Goal: Task Accomplishment & Management: Complete application form

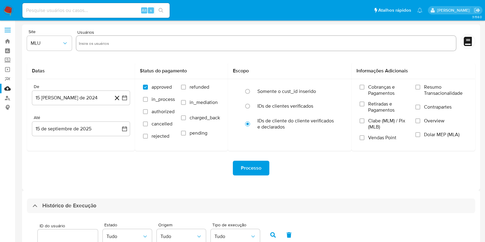
select select "10"
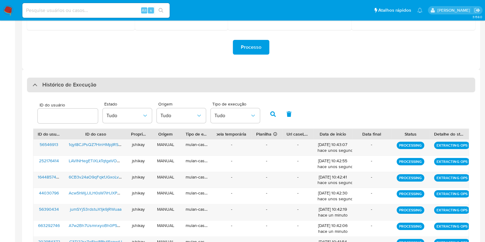
click at [61, 82] on h3 "Histórico de Execução" at bounding box center [69, 84] width 54 height 7
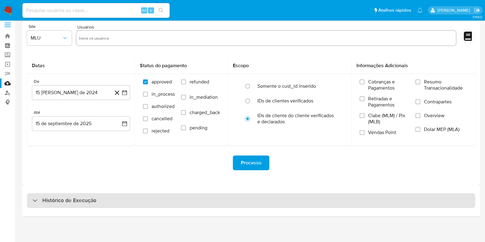
click at [72, 202] on h3 "Histórico de Execução" at bounding box center [69, 200] width 54 height 7
select select "10"
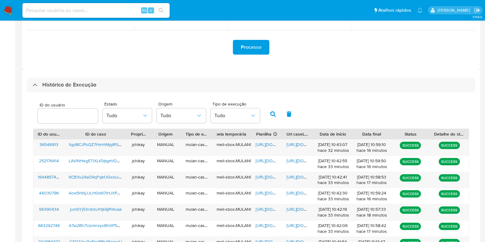
scroll to position [160, 0]
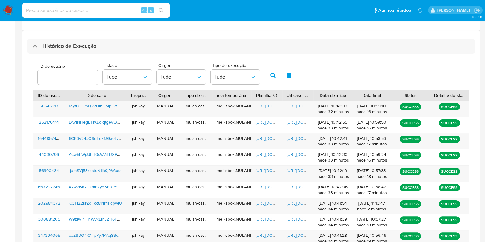
click at [304, 72] on div "ID do usuário Estado Tudo Origem Tudo Tipo de execução Tudo" at bounding box center [251, 75] width 436 height 30
click at [256, 107] on span "https://docs.google.com/spreadsheets/d/1Vpu2jLT5pXSj4dxOYauqvr7brsIgfLE5hDLd0aF…" at bounding box center [277, 106] width 42 height 6
click at [291, 106] on span "https://docs.google.com/document/d/1LUPNF4dAPYOLY56t41K4ZsVuma-0Av9h01xAV17uY5E…" at bounding box center [307, 106] width 42 height 6
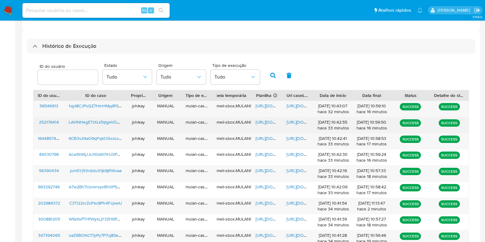
click at [262, 120] on span "https://docs.google.com/spreadsheets/d/1gYAQP5TUpBMFk1CJ9zg-f3MePHZYI04IkBfyNu6…" at bounding box center [277, 122] width 42 height 6
click at [290, 121] on span "https://docs.google.com/document/d/1KBdgeZcZpgrcbt0ML8PadFCCntRczwtqiaYb39GVdiI…" at bounding box center [307, 122] width 42 height 6
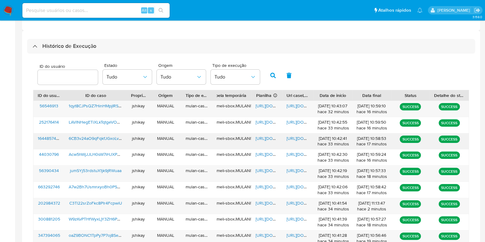
click at [260, 138] on span "https://docs.google.com/spreadsheets/d/1RbKwm7l_TC5PoXce7IU7R6H69xr8ccML2eAOUK0…" at bounding box center [277, 138] width 42 height 6
click at [299, 140] on span "https://docs.google.com/document/d/16cS1CAJE4FE7v_P7DraNkTBTl8f9dPsTgL3LDh2m3Hc…" at bounding box center [307, 138] width 42 height 6
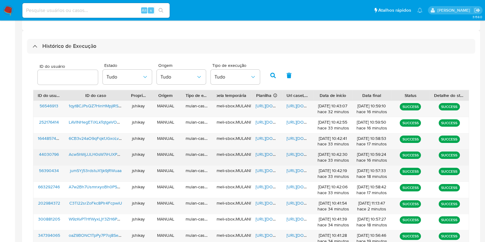
click at [260, 155] on span "https://docs.google.com/spreadsheets/d/13h7sWVOsAg9PR-Kel98qZEINFH684cOPCWlLjoN…" at bounding box center [277, 154] width 42 height 6
click at [290, 153] on span "https://docs.google.com/document/d/1tFTIcIY5cxnQEJd_9IICilr85TU_0MukZlgHAM52g9E…" at bounding box center [307, 154] width 42 height 6
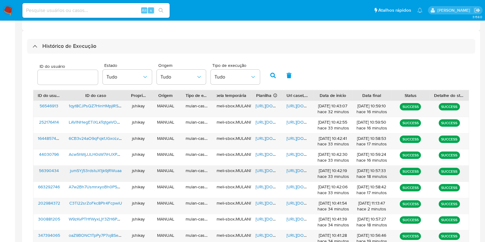
click at [258, 170] on span "https://docs.google.com/spreadsheets/d/1AIsfwHHblk-vYYYYL3F2HIfopd6x8D4mG2AW0_b…" at bounding box center [277, 170] width 42 height 6
click at [294, 170] on span "https://docs.google.com/document/d/1vXT3rEkUOlES8ko_PLUnvFpHsb6gVNYbErpx_zBrlQ4…" at bounding box center [307, 170] width 42 height 6
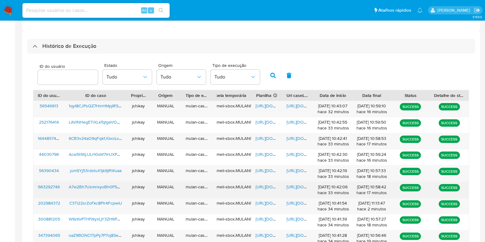
click at [267, 188] on span "https://docs.google.com/spreadsheets/d/1DxeCoYRDhVKlllz7KdbtkUZ4jrD0nLkBV1SKM_z…" at bounding box center [277, 187] width 42 height 6
click at [290, 188] on span "https://docs.google.com/document/d/1mlah3EogI-k4N_yHmRqR50YZ7nDkMDdlDltu17Rh9lY…" at bounding box center [307, 187] width 42 height 6
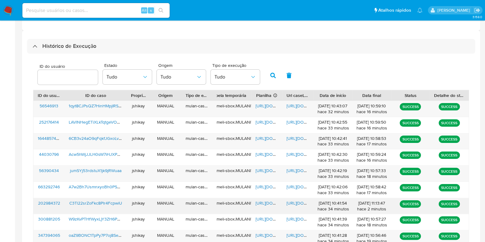
click at [267, 200] on span "https://docs.google.com/spreadsheets/d/1spg_OBlDXlUAGvHBK_gZPojwadovj8CWE9v3X5Q…" at bounding box center [277, 203] width 42 height 6
click at [289, 203] on span "https://docs.google.com/document/d/1ddAiSmBbjpU9gqfz58dD-s5FVHkaTxnO5bxol1Vo95M…" at bounding box center [307, 203] width 42 height 6
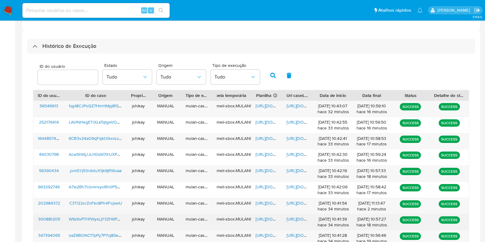
click at [259, 220] on span "https://docs.google.com/spreadsheets/d/1DbrKpcHO77Bp7Z5xCJvTEsBAR3NbqOCR1zd2O6c…" at bounding box center [277, 219] width 42 height 6
click at [287, 218] on span "https://docs.google.com/document/d/1ZTw781gejp7oPfCn_FNUJzFe2iovOn1e5vx8SlSNgX0…" at bounding box center [307, 219] width 42 height 6
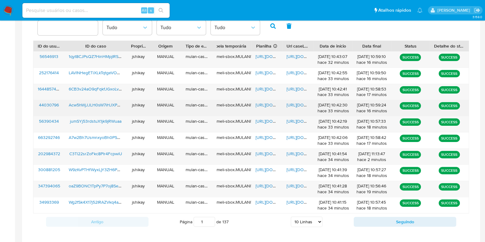
scroll to position [236, 0]
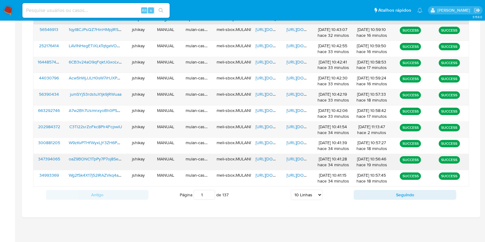
click at [267, 157] on span "https://docs.google.com/spreadsheets/d/1UIiPeDGStlbBH9VjrTcz4Lan3v-Kme7Pox5OkCy…" at bounding box center [277, 159] width 42 height 6
click at [295, 158] on span "https://docs.google.com/document/d/15MIapTl6C8FGQtosPITEMapuWVytmfKQH9HBWNHlbHI…" at bounding box center [307, 159] width 42 height 6
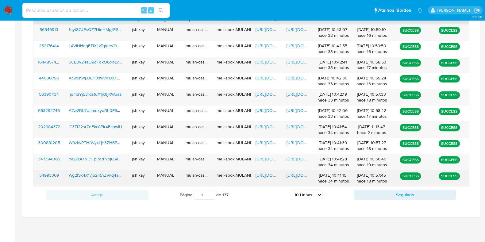
click at [266, 175] on span "https://docs.google.com/spreadsheets/d/1p5khQjOx4yfvikpRA6y1H2QwsKYvdYy9jWSz9fD…" at bounding box center [277, 175] width 42 height 6
click at [291, 176] on span "https://docs.google.com/document/d/1dbqlxAgXLHPe_lqB-PNzkz9pWB8jrbkXGqddWyjJpj4…" at bounding box center [307, 175] width 42 height 6
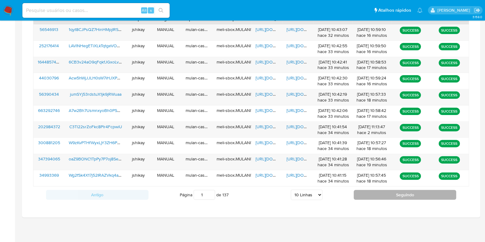
click at [365, 193] on button "Seguindo" at bounding box center [405, 195] width 102 height 10
type input "2"
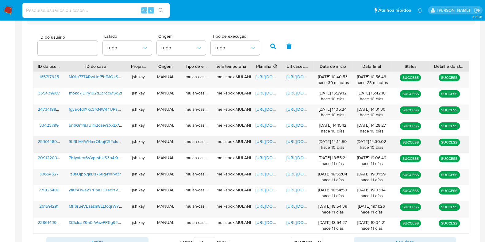
scroll to position [83, 0]
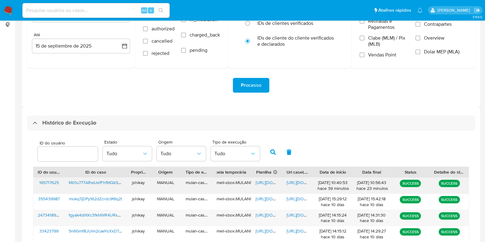
drag, startPoint x: 268, startPoint y: 182, endPoint x: 276, endPoint y: 181, distance: 8.6
click at [267, 182] on span "https://docs.google.com/spreadsheets/d/1e7TiPcQ7CtOyunG1VIYIPl4TuHN0H4cvxpy1yug…" at bounding box center [277, 182] width 42 height 6
click at [289, 181] on span "https://docs.google.com/document/d/1QlLJBfsuXwKB_zXh6lcO8MYftb8NB4cv3x32_QVCTp0…" at bounding box center [307, 182] width 42 height 6
click at [8, 10] on img at bounding box center [8, 10] width 10 height 10
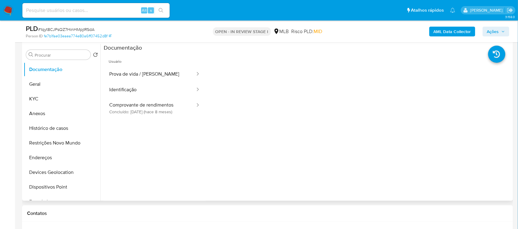
scroll to position [77, 0]
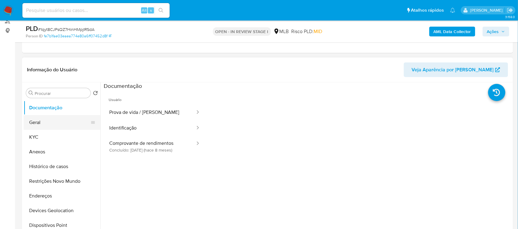
click at [56, 119] on button "Geral" at bounding box center [60, 122] width 72 height 15
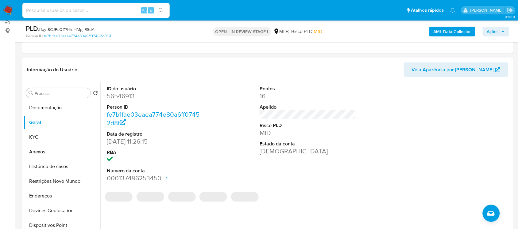
click at [126, 100] on dd "56546913" at bounding box center [155, 96] width 96 height 9
copy dd "56546913"
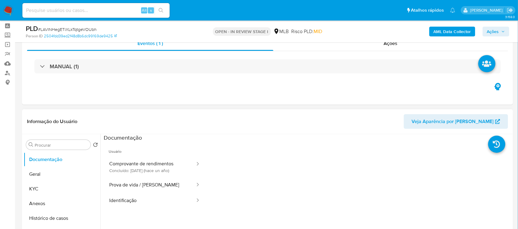
scroll to position [38, 0]
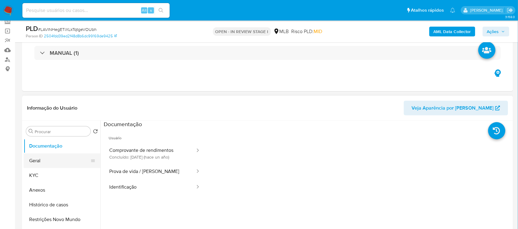
click at [46, 159] on button "Geral" at bounding box center [60, 161] width 72 height 15
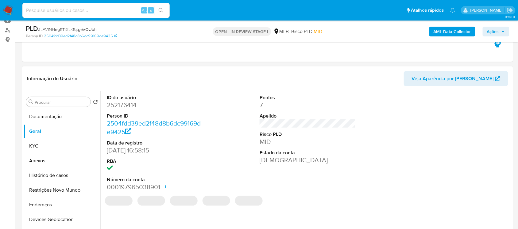
scroll to position [77, 0]
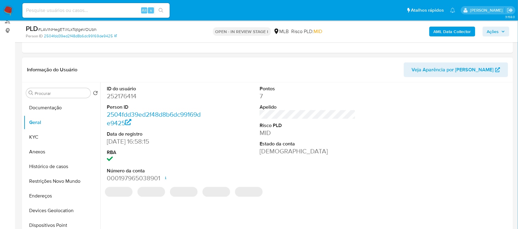
click at [120, 93] on dd "252176414" at bounding box center [155, 96] width 96 height 9
copy dd "252176414"
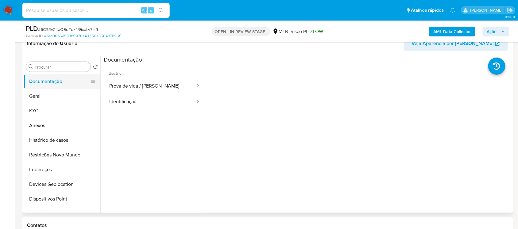
scroll to position [77, 0]
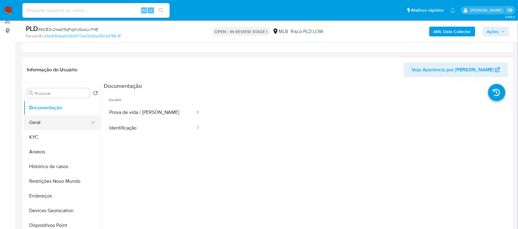
click at [53, 126] on button "Geral" at bounding box center [60, 122] width 72 height 15
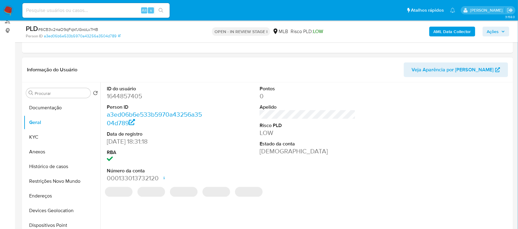
click at [135, 100] on dd "1644857405" at bounding box center [155, 96] width 96 height 9
copy dd "1644857405"
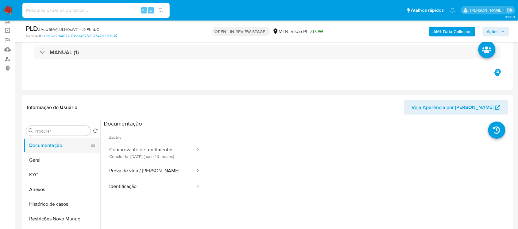
scroll to position [38, 0]
click at [51, 153] on button "Documentação" at bounding box center [60, 146] width 72 height 15
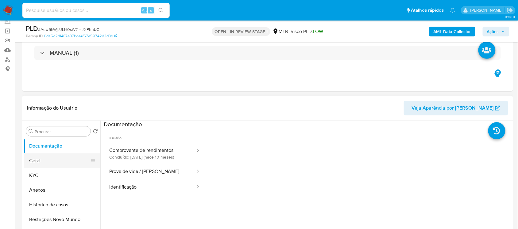
click at [53, 156] on button "Geral" at bounding box center [60, 161] width 72 height 15
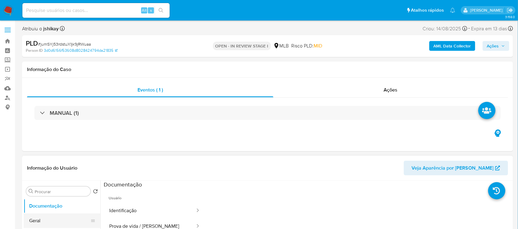
click at [40, 217] on button "Geral" at bounding box center [60, 221] width 72 height 15
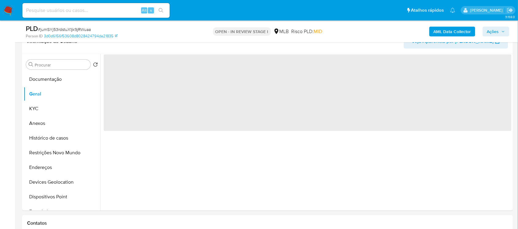
scroll to position [115, 0]
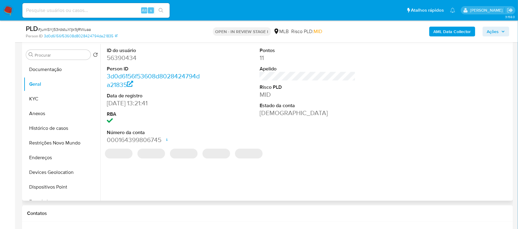
click at [127, 60] on dd "56390434" at bounding box center [155, 58] width 96 height 9
copy dd "56390434"
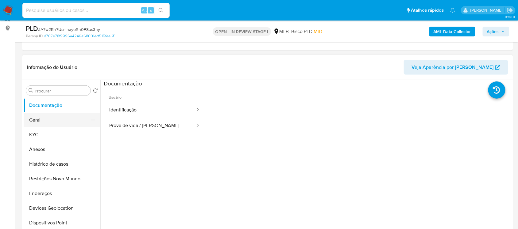
scroll to position [77, 0]
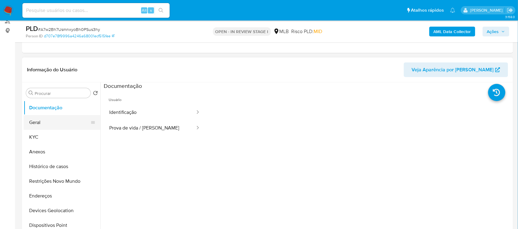
click at [48, 126] on button "Geral" at bounding box center [60, 122] width 72 height 15
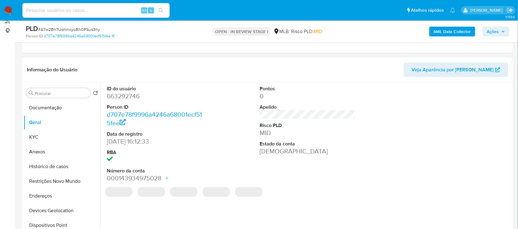
click at [128, 97] on dd "663292746" at bounding box center [155, 96] width 96 height 9
copy dd "663292746"
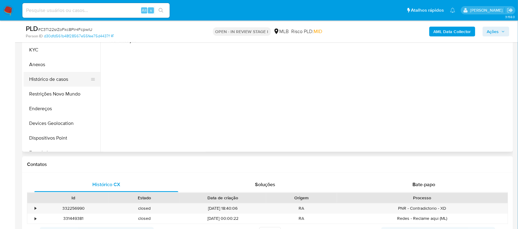
scroll to position [115, 0]
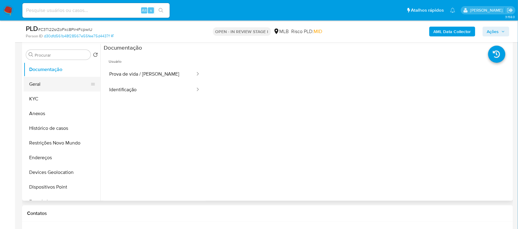
click at [45, 83] on button "Geral" at bounding box center [60, 84] width 72 height 15
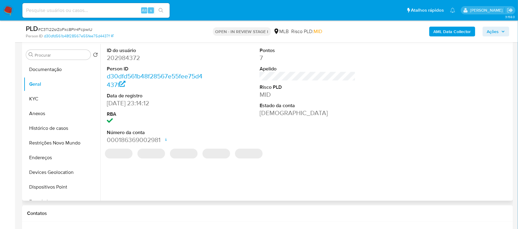
click at [124, 56] on dd "202984372" at bounding box center [155, 58] width 96 height 9
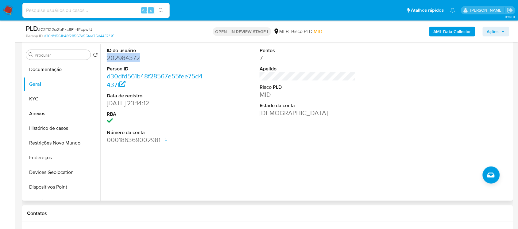
copy dd "202984372"
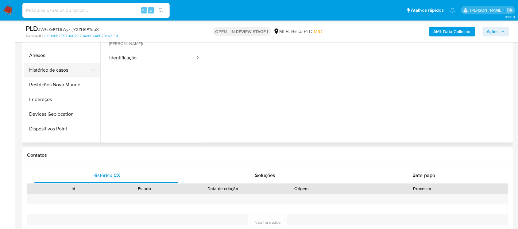
scroll to position [115, 0]
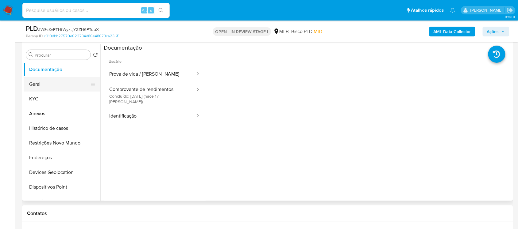
click at [56, 83] on button "Geral" at bounding box center [60, 84] width 72 height 15
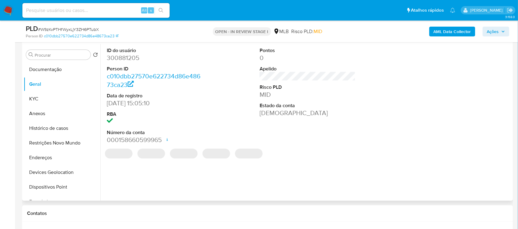
click at [134, 59] on dd "300881205" at bounding box center [155, 58] width 96 height 9
copy dd "300881205"
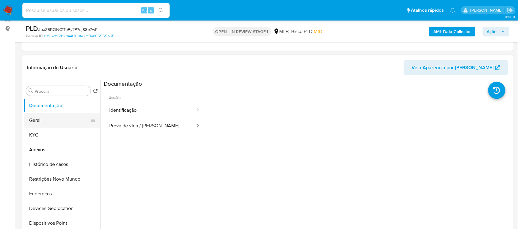
scroll to position [77, 0]
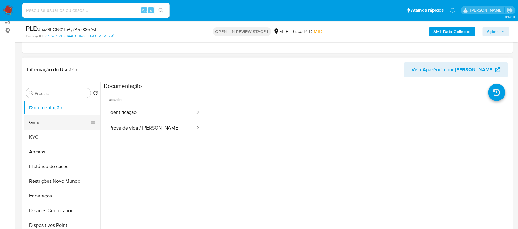
click at [44, 116] on button "Geral" at bounding box center [60, 122] width 72 height 15
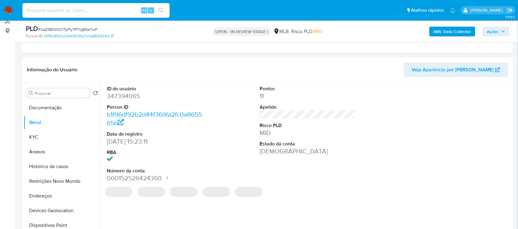
click at [124, 98] on dd "347394065" at bounding box center [155, 96] width 96 height 9
copy dd "347394065"
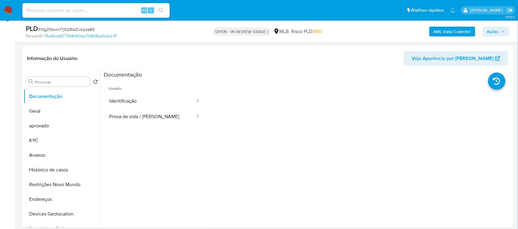
scroll to position [38, 0]
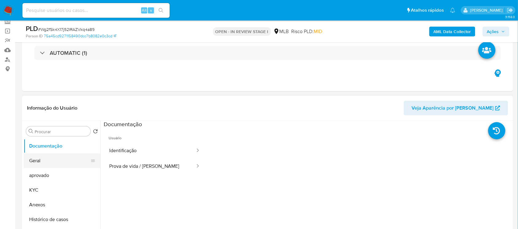
click at [44, 163] on button "Geral" at bounding box center [60, 161] width 72 height 15
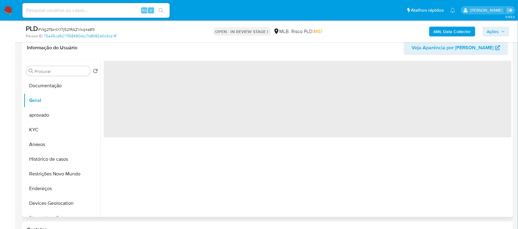
scroll to position [115, 0]
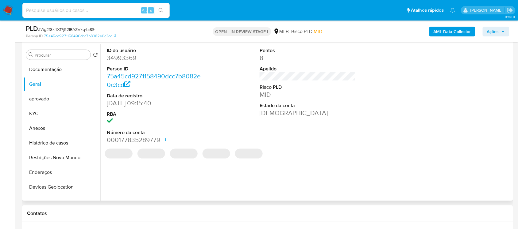
click at [126, 51] on dt "ID do usuário" at bounding box center [155, 50] width 96 height 7
click at [126, 58] on dd "34993369" at bounding box center [155, 58] width 96 height 9
copy dd "34993369"
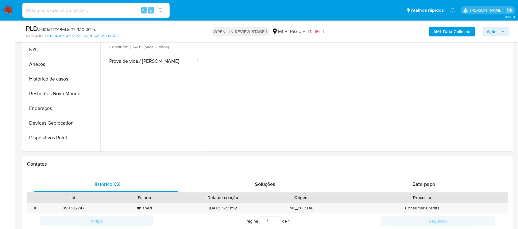
scroll to position [153, 0]
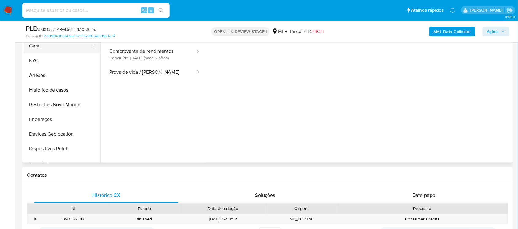
drag, startPoint x: 42, startPoint y: 45, endPoint x: 46, endPoint y: 52, distance: 8.3
click at [42, 45] on button "Geral" at bounding box center [60, 46] width 72 height 15
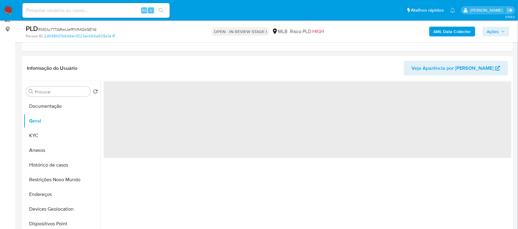
scroll to position [77, 0]
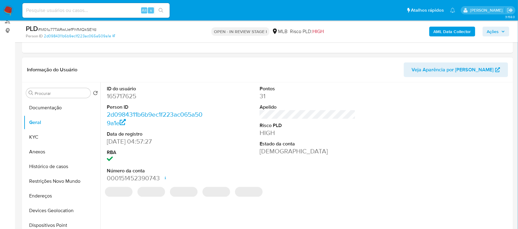
click at [131, 98] on dd "165717625" at bounding box center [155, 96] width 96 height 9
click at [131, 97] on dd "165717625" at bounding box center [155, 96] width 96 height 9
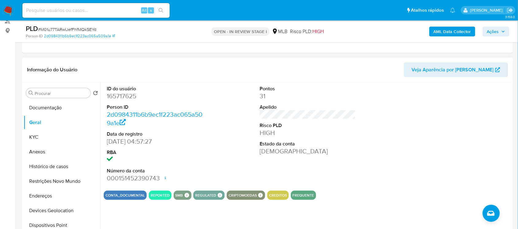
click at [125, 97] on dd "165717625" at bounding box center [155, 96] width 96 height 9
click at [125, 95] on dd "165717625" at bounding box center [155, 96] width 96 height 9
copy dd "165717625"
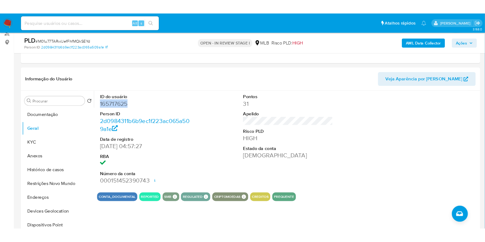
scroll to position [76, 0]
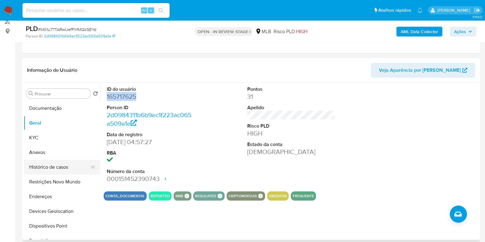
click at [34, 168] on button "Histórico de casos" at bounding box center [60, 167] width 72 height 15
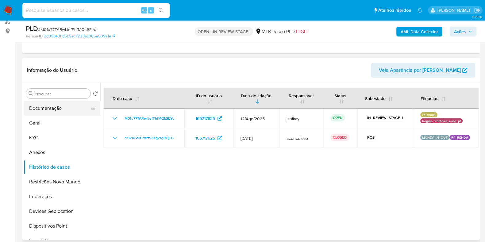
click at [53, 112] on button "Documentação" at bounding box center [60, 108] width 72 height 15
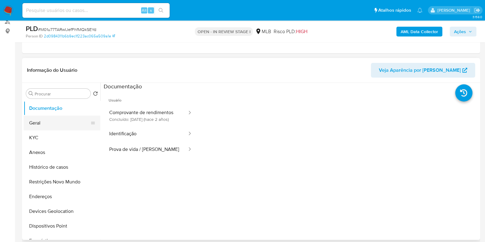
click at [52, 123] on button "Geral" at bounding box center [60, 123] width 72 height 15
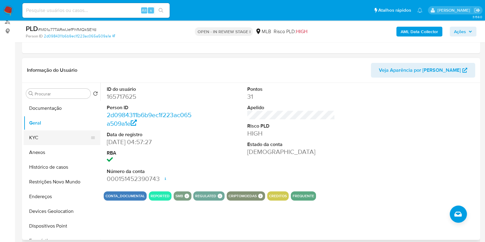
drag, startPoint x: 64, startPoint y: 136, endPoint x: 61, endPoint y: 137, distance: 3.4
click at [64, 136] on button "KYC" at bounding box center [60, 137] width 72 height 15
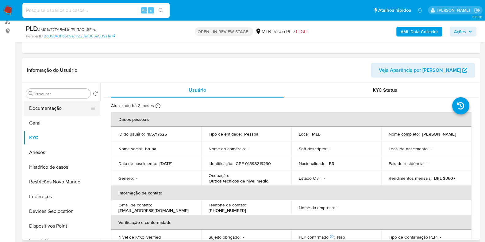
click at [52, 105] on button "Documentação" at bounding box center [60, 108] width 72 height 15
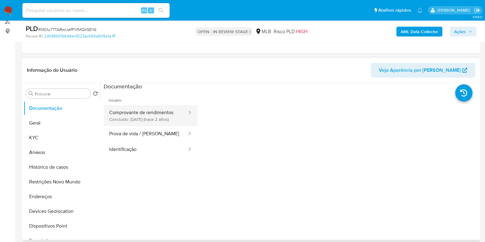
click at [162, 120] on button "Comprovante de rendimentos Concluído: 27/01/2024 (hace 2 años)" at bounding box center [146, 115] width 84 height 21
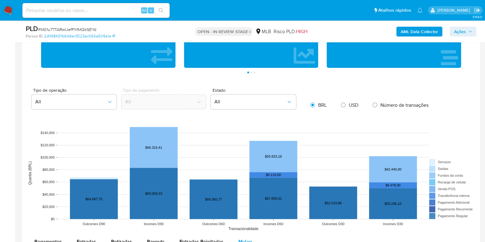
scroll to position [345, 0]
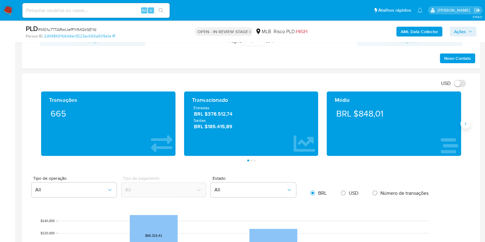
click at [464, 121] on icon "Siguiente" at bounding box center [465, 123] width 5 height 5
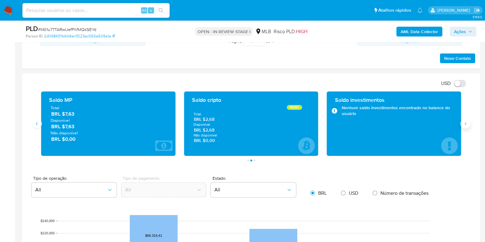
click at [463, 125] on icon "Siguiente" at bounding box center [465, 123] width 5 height 5
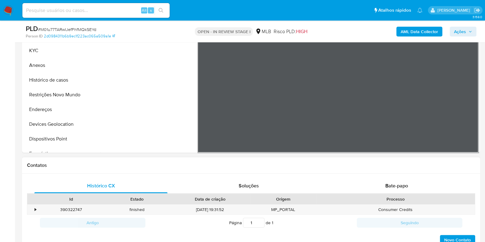
scroll to position [76, 0]
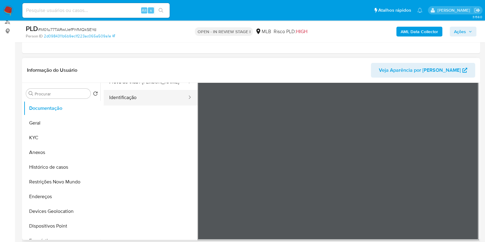
click at [119, 105] on button "Identificação" at bounding box center [146, 98] width 84 height 16
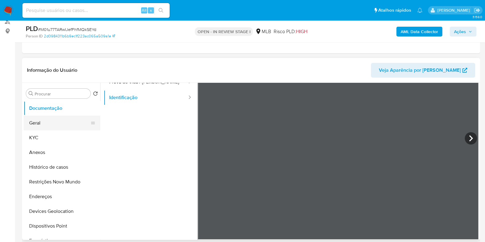
click at [48, 129] on button "Geral" at bounding box center [60, 123] width 72 height 15
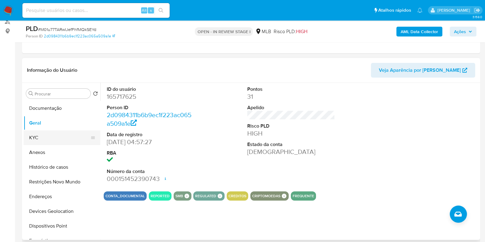
click at [40, 136] on button "KYC" at bounding box center [60, 137] width 72 height 15
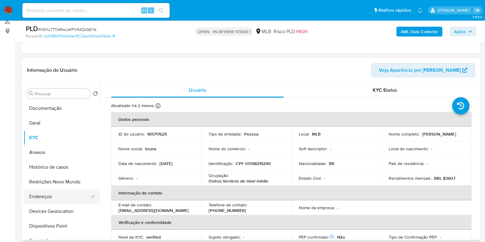
click at [56, 198] on button "Endereços" at bounding box center [60, 196] width 72 height 15
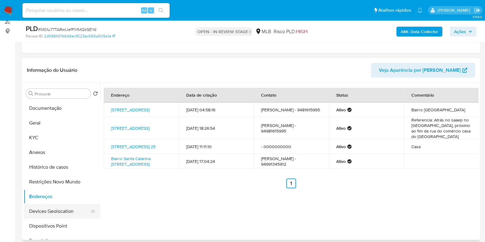
drag, startPoint x: 64, startPoint y: 210, endPoint x: 82, endPoint y: 209, distance: 17.9
click at [64, 210] on button "Devices Geolocation" at bounding box center [60, 211] width 72 height 15
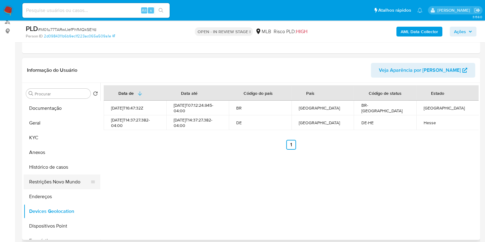
click at [57, 180] on button "Restrições Novo Mundo" at bounding box center [60, 182] width 72 height 15
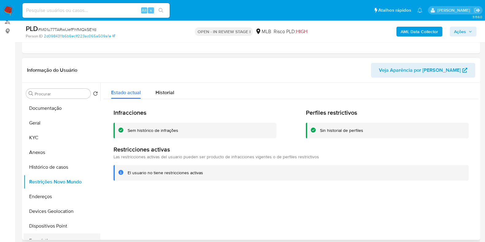
click at [61, 229] on button "Empréstimos" at bounding box center [60, 240] width 72 height 15
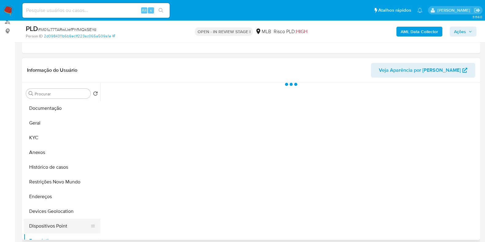
click at [61, 226] on button "Dispositivos Point" at bounding box center [60, 226] width 72 height 15
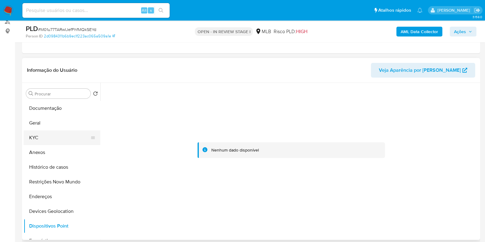
click at [44, 140] on button "KYC" at bounding box center [60, 137] width 72 height 15
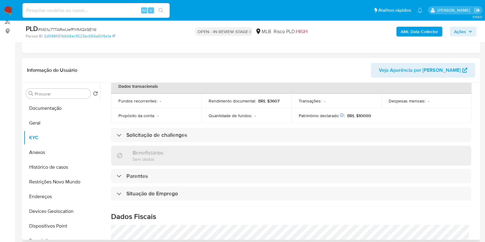
scroll to position [267, 0]
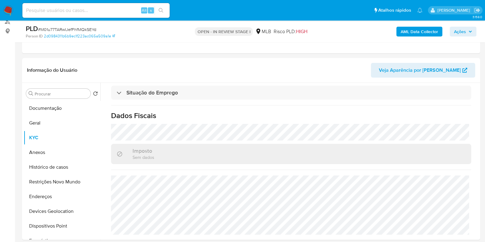
click at [405, 28] on b "AML Data Collector" at bounding box center [419, 32] width 37 height 10
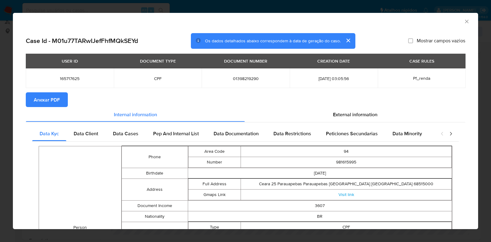
click at [38, 104] on span "Anexar PDF" at bounding box center [47, 99] width 26 height 13
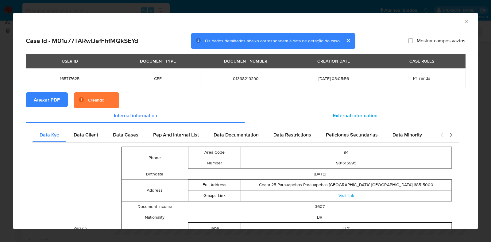
click at [368, 113] on span "External information" at bounding box center [355, 115] width 44 height 7
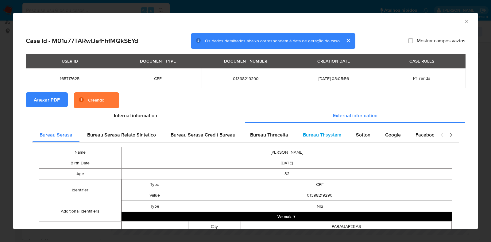
click at [325, 135] on span "Bureau Thsystem" at bounding box center [322, 134] width 38 height 7
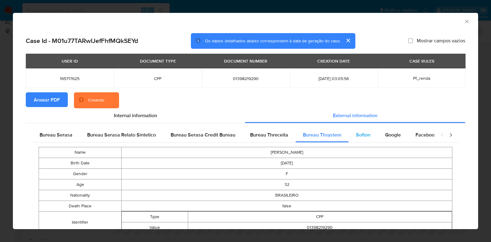
click at [359, 134] on span "Softon" at bounding box center [363, 134] width 14 height 7
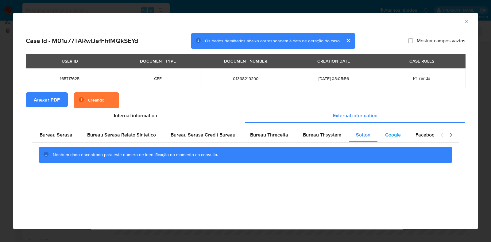
click at [393, 134] on span "Google" at bounding box center [393, 134] width 16 height 7
click at [296, 136] on div "Bureau Thsystem" at bounding box center [321, 135] width 53 height 15
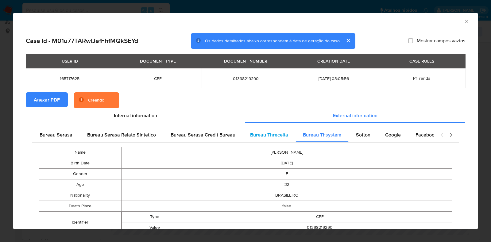
click at [271, 135] on span "Bureau Threceita" at bounding box center [269, 134] width 38 height 7
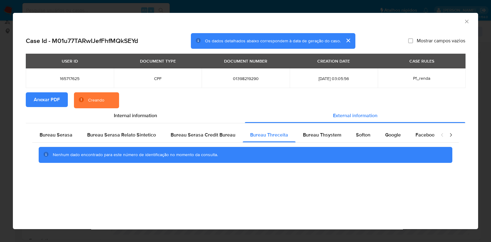
click at [465, 21] on icon "Fechar a janela" at bounding box center [466, 21] width 6 height 6
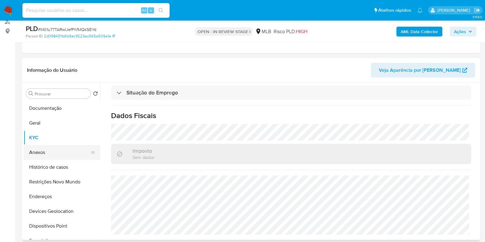
click at [42, 154] on button "Anexos" at bounding box center [60, 152] width 72 height 15
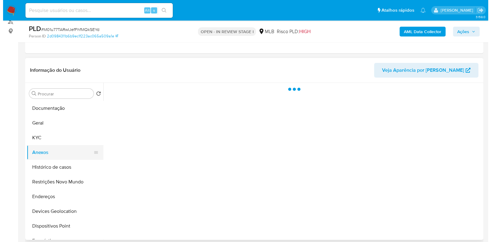
scroll to position [0, 0]
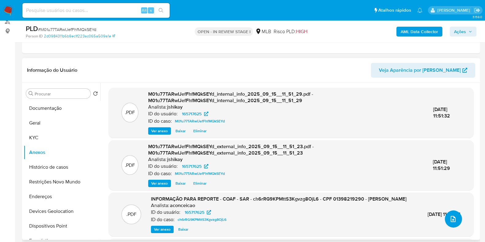
click at [451, 220] on icon "upload-file" at bounding box center [452, 218] width 7 height 7
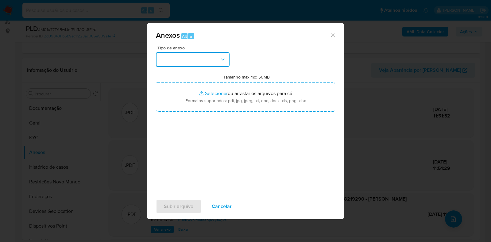
click at [173, 63] on button "button" at bounding box center [193, 59] width 74 height 15
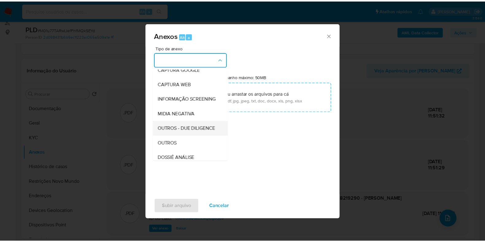
scroll to position [76, 0]
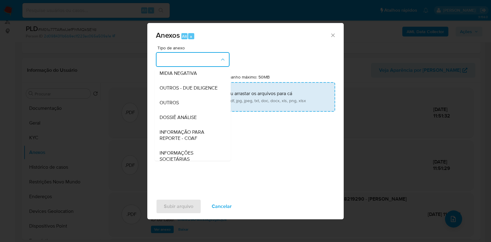
drag, startPoint x: 183, startPoint y: 116, endPoint x: 190, endPoint y: 110, distance: 9.4
click at [183, 110] on div "OUTROS" at bounding box center [191, 102] width 63 height 15
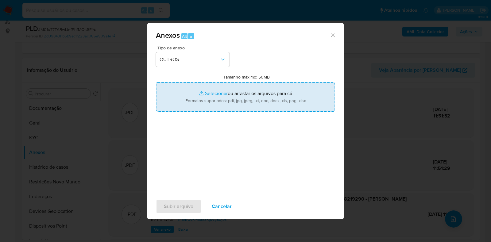
click at [207, 94] on input "Tamanho máximo: 50MB Selecionar arquivos" at bounding box center [245, 96] width 179 height 29
type input "C:\fakepath\Mulan 165717625_2025_09_15_09_53_03 - Resumen TX.pdf"
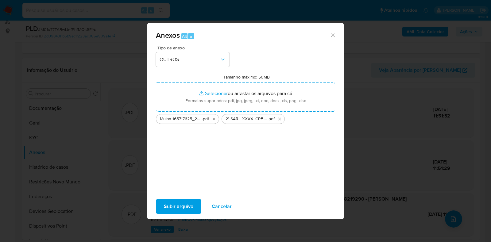
click at [178, 205] on span "Subir arquivo" at bounding box center [178, 206] width 29 height 13
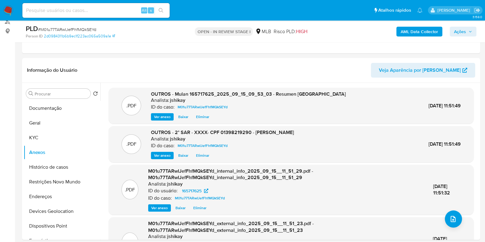
click at [461, 30] on span "Ações" at bounding box center [460, 32] width 12 height 10
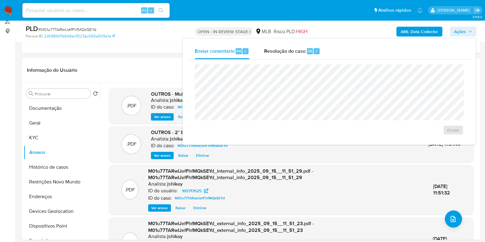
click at [286, 64] on div "Enviar" at bounding box center [328, 100] width 283 height 80
click at [286, 56] on div "Resolução do caso Alt r" at bounding box center [292, 51] width 56 height 16
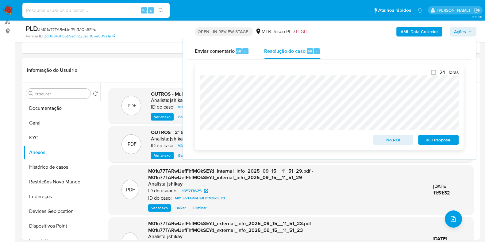
click at [434, 143] on span "ROI Proposal" at bounding box center [438, 140] width 32 height 9
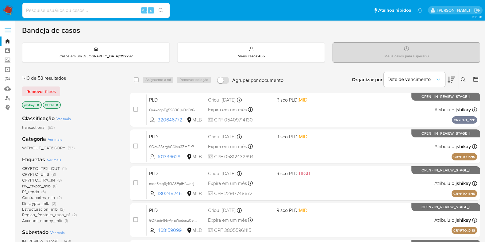
click at [455, 76] on icon at bounding box center [451, 79] width 7 height 7
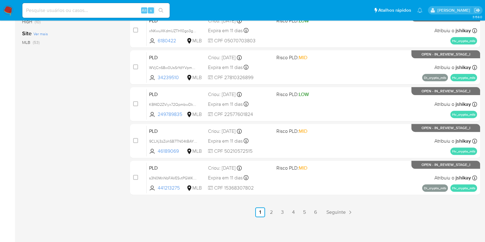
scroll to position [263, 0]
click at [268, 210] on link "2" at bounding box center [271, 212] width 10 height 10
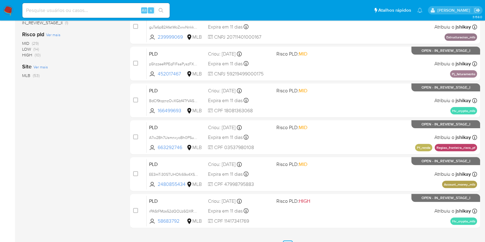
scroll to position [263, 0]
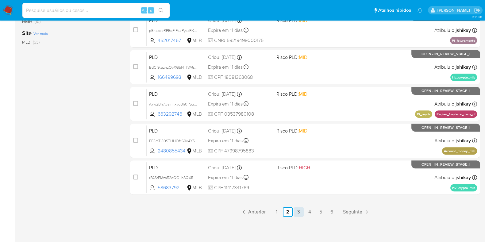
click at [298, 211] on link "3" at bounding box center [299, 212] width 10 height 10
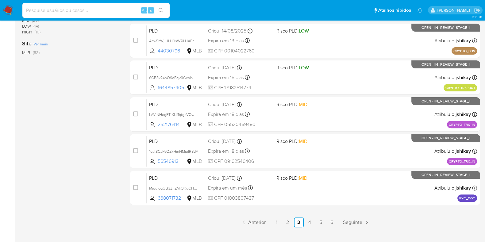
scroll to position [263, 0]
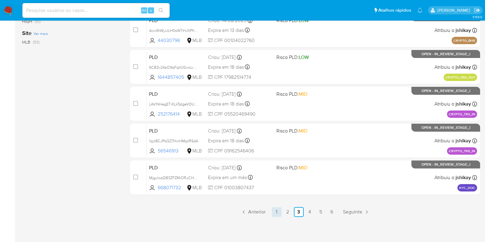
click at [275, 212] on link "1" at bounding box center [277, 212] width 10 height 10
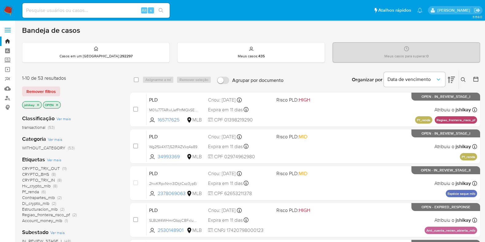
click at [479, 79] on button at bounding box center [476, 79] width 7 height 7
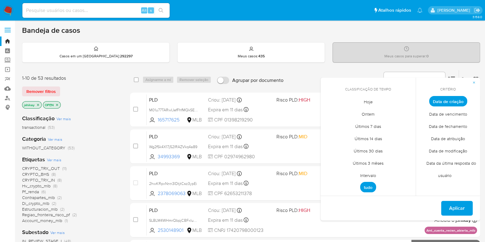
click at [365, 175] on span "Intervalo" at bounding box center [368, 175] width 29 height 13
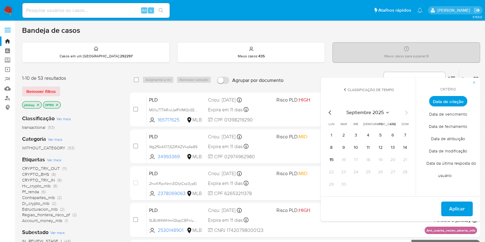
click at [326, 110] on icon "Mes anterior" at bounding box center [329, 112] width 7 height 7
click at [380, 136] on button "1" at bounding box center [380, 135] width 10 height 10
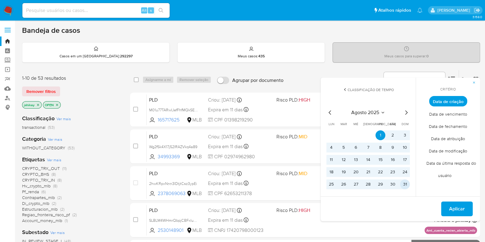
click at [406, 186] on button "31" at bounding box center [405, 184] width 10 height 10
click at [456, 209] on span "Aplicar" at bounding box center [457, 208] width 16 height 13
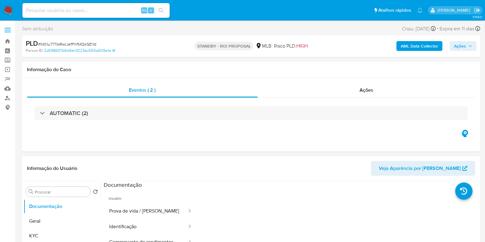
select select "10"
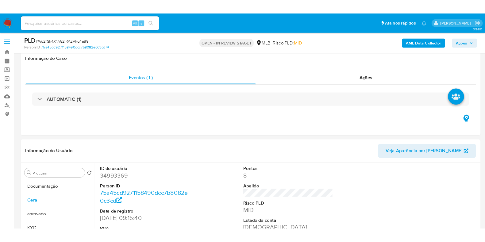
scroll to position [115, 0]
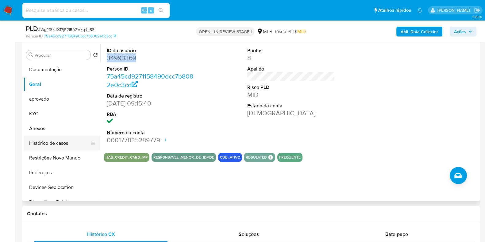
click at [52, 144] on button "Histórico de casos" at bounding box center [60, 143] width 72 height 15
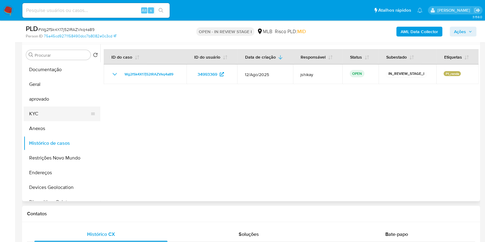
click at [37, 107] on button "KYC" at bounding box center [60, 113] width 72 height 15
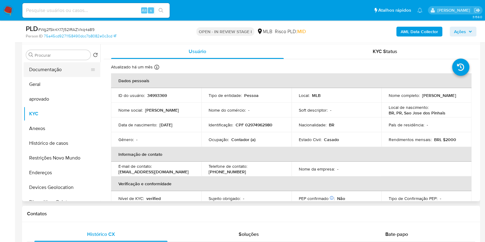
click at [55, 71] on button "Documentação" at bounding box center [60, 69] width 72 height 15
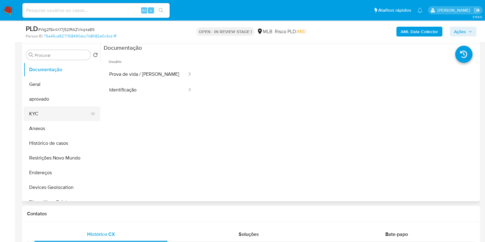
click at [44, 115] on button "KYC" at bounding box center [60, 113] width 72 height 15
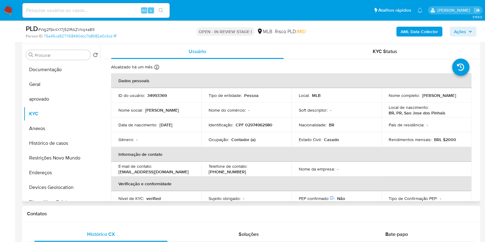
click at [237, 140] on p "Contador (a)" at bounding box center [243, 140] width 24 height 6
drag, startPoint x: 237, startPoint y: 140, endPoint x: 311, endPoint y: 140, distance: 74.2
click at [237, 140] on p "Contador (a)" at bounding box center [243, 140] width 24 height 6
copy p "Contador"
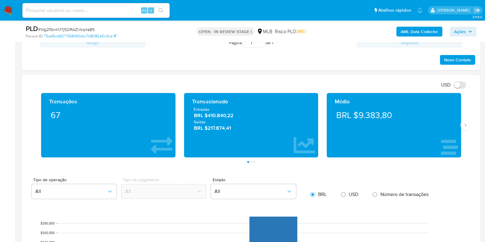
scroll to position [422, 0]
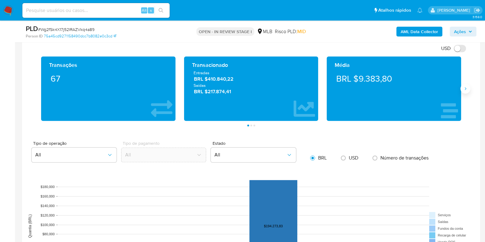
click at [463, 88] on icon "Siguiente" at bounding box center [465, 88] width 5 height 5
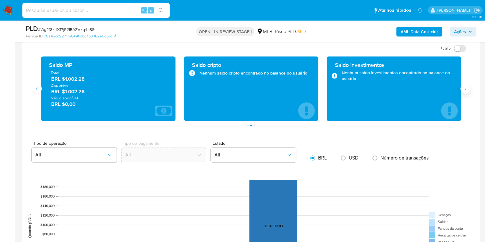
click at [463, 88] on icon "Siguiente" at bounding box center [465, 88] width 5 height 5
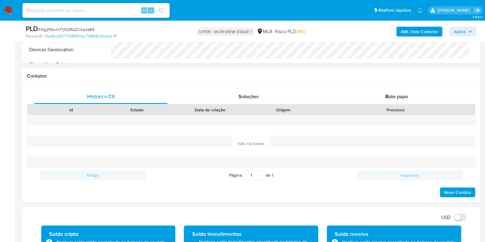
scroll to position [345, 0]
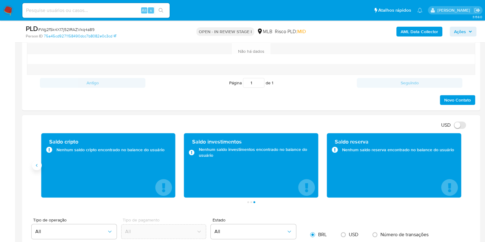
click at [35, 163] on icon "Anterior" at bounding box center [36, 165] width 5 height 5
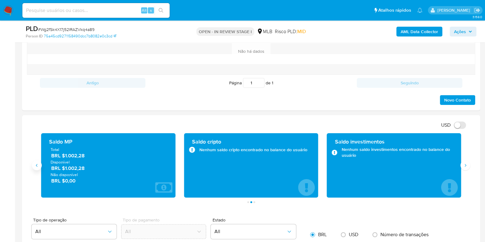
click at [35, 163] on icon "Anterior" at bounding box center [36, 165] width 5 height 5
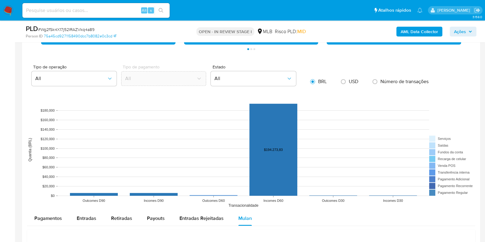
scroll to position [383, 0]
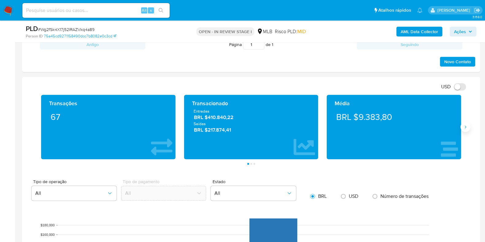
click at [463, 129] on icon "Siguiente" at bounding box center [465, 127] width 5 height 5
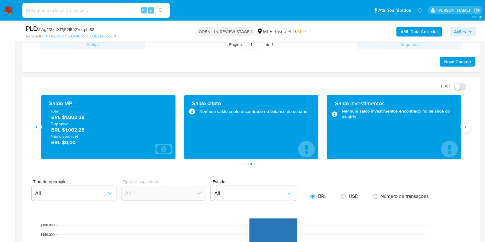
click at [463, 129] on icon "Siguiente" at bounding box center [465, 127] width 5 height 5
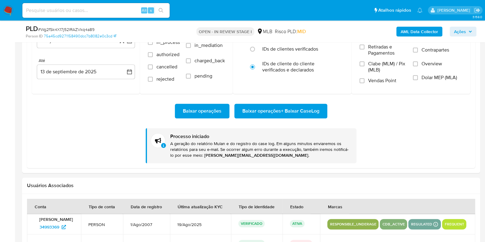
scroll to position [652, 0]
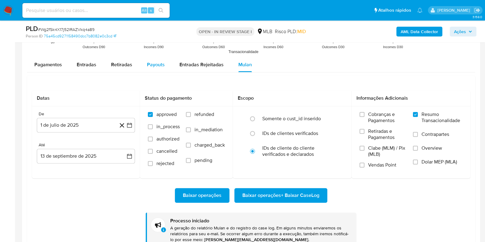
click at [140, 60] on button "Payouts" at bounding box center [156, 64] width 33 height 15
select select "10"
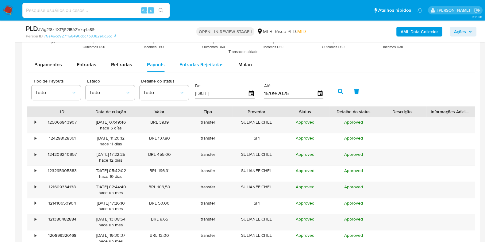
click at [189, 68] on div "Entradas Rejeitadas" at bounding box center [201, 64] width 44 height 15
select select "10"
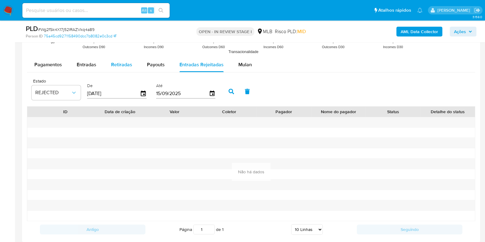
click at [126, 65] on span "Retiradas" at bounding box center [121, 64] width 21 height 7
select select "10"
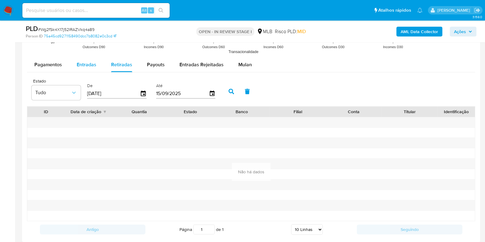
click at [88, 65] on span "Entradas" at bounding box center [87, 64] width 20 height 7
select select "10"
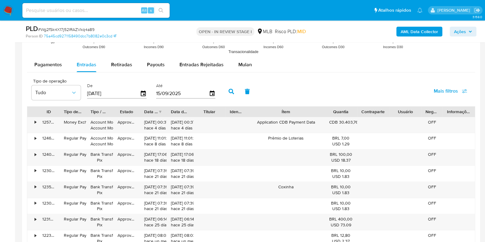
drag, startPoint x: 311, startPoint y: 113, endPoint x: 348, endPoint y: 116, distance: 36.6
click at [348, 116] on div "ID Tipo de operação Tipo / Método Estado Data de criação Data de aprovação Titu…" at bounding box center [251, 111] width 448 height 10
click at [344, 124] on div "CDB 30.403,76" at bounding box center [341, 122] width 24 height 6
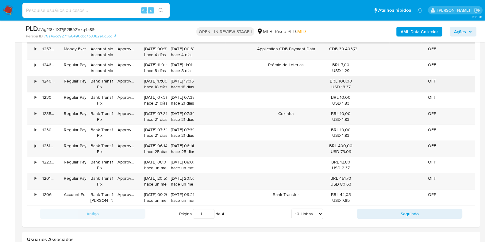
scroll to position [729, 0]
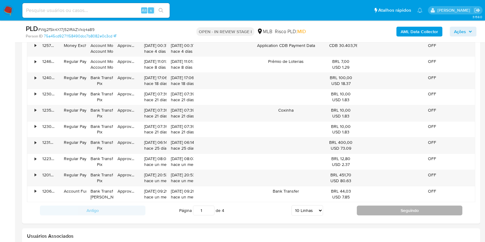
click at [366, 206] on button "Seguindo" at bounding box center [410, 211] width 106 height 10
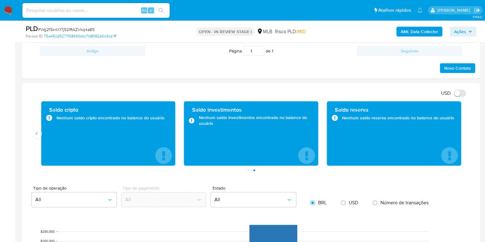
scroll to position [383, 0]
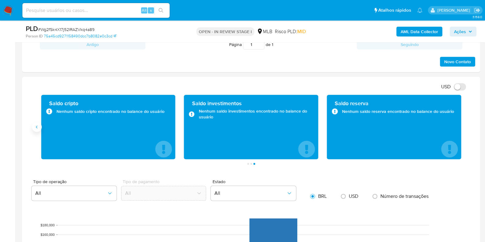
click at [36, 125] on icon "Anterior" at bounding box center [36, 127] width 5 height 5
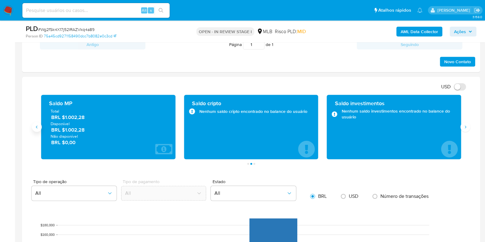
click at [36, 125] on icon "Anterior" at bounding box center [36, 127] width 5 height 5
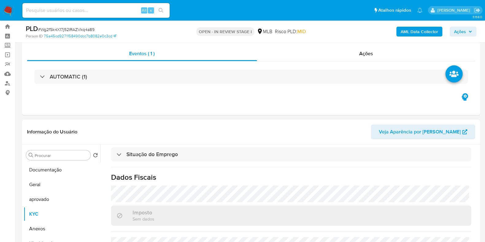
scroll to position [0, 0]
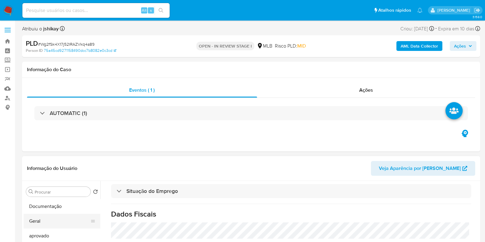
click at [42, 215] on button "Geral" at bounding box center [60, 221] width 72 height 15
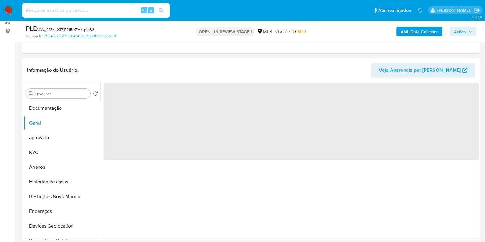
scroll to position [76, 0]
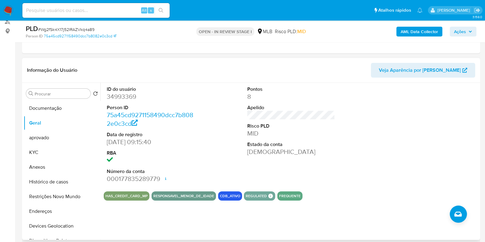
click at [226, 195] on button "CDB_ATIVO" at bounding box center [230, 196] width 20 height 2
drag, startPoint x: 226, startPoint y: 195, endPoint x: 233, endPoint y: 194, distance: 6.8
click at [233, 195] on button "CDB_ATIVO" at bounding box center [230, 196] width 20 height 2
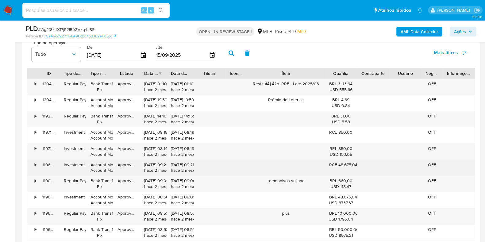
scroll to position [652, 0]
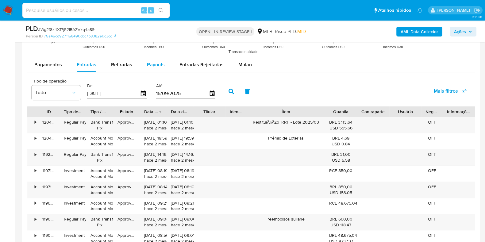
click at [158, 67] on span "Payouts" at bounding box center [156, 64] width 18 height 7
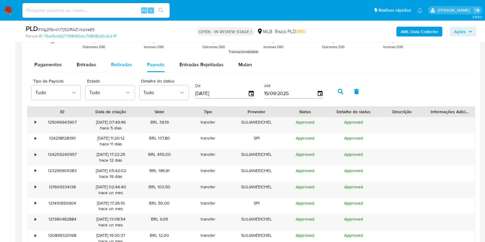
click at [129, 63] on span "Retiradas" at bounding box center [121, 64] width 21 height 7
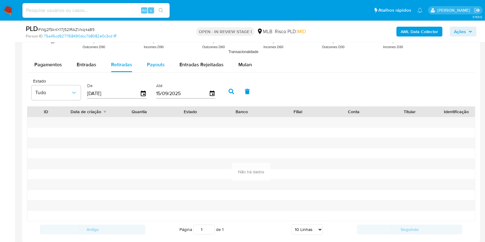
click at [163, 67] on span "Payouts" at bounding box center [156, 64] width 18 height 7
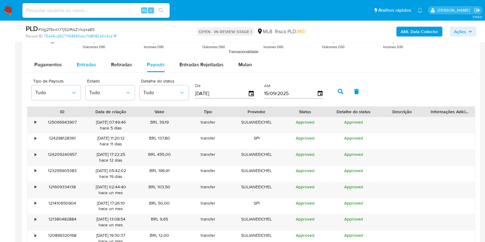
click at [81, 61] on span "Entradas" at bounding box center [87, 64] width 20 height 7
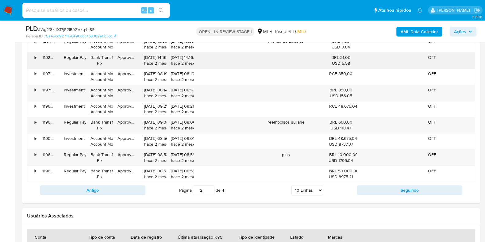
scroll to position [767, 0]
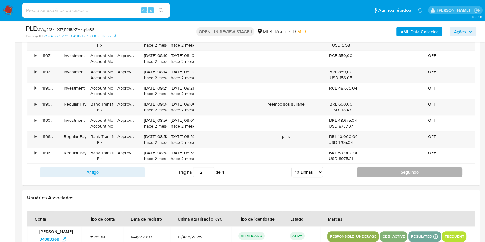
click at [375, 171] on button "Seguindo" at bounding box center [410, 172] width 106 height 10
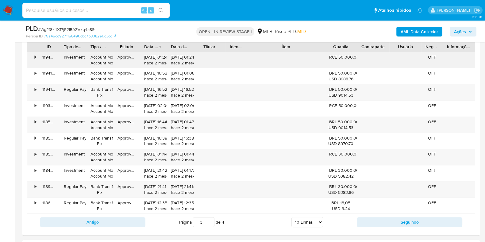
scroll to position [729, 0]
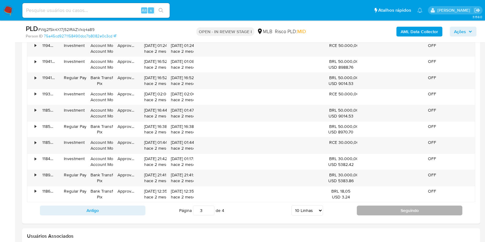
click at [382, 208] on button "Seguindo" at bounding box center [410, 211] width 106 height 10
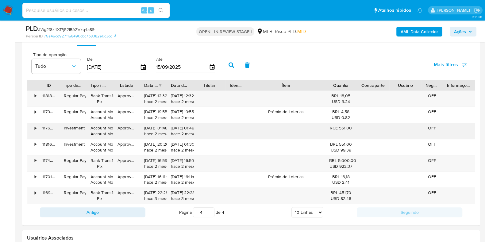
scroll to position [690, 0]
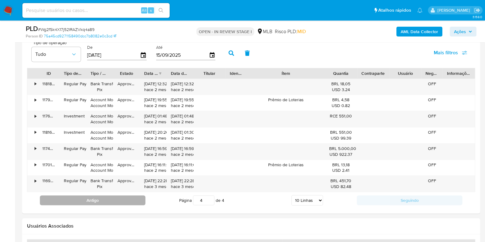
click at [100, 197] on button "Antigo" at bounding box center [93, 200] width 106 height 10
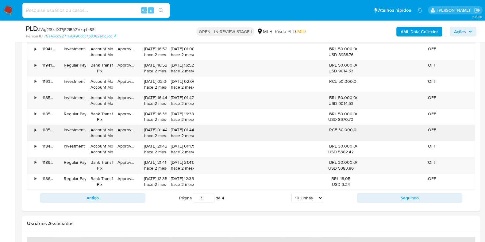
scroll to position [805, 0]
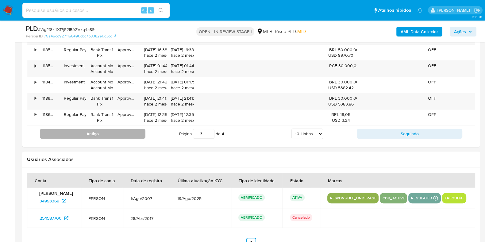
click at [90, 133] on button "Antigo" at bounding box center [93, 134] width 106 height 10
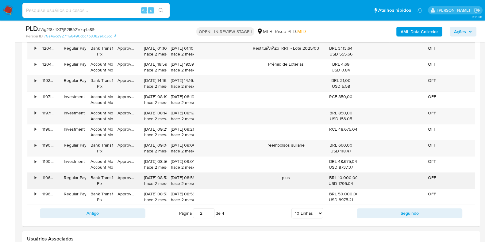
scroll to position [729, 0]
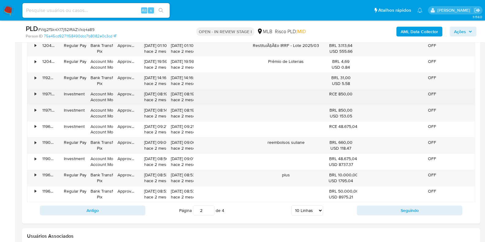
click at [34, 94] on div "•" at bounding box center [32, 97] width 11 height 16
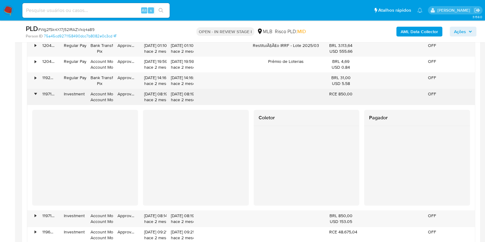
click at [35, 94] on div "•" at bounding box center [36, 94] width 2 height 6
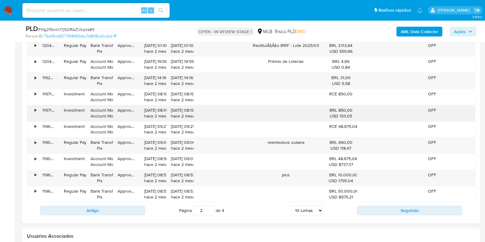
click at [35, 110] on div "•" at bounding box center [36, 110] width 2 height 6
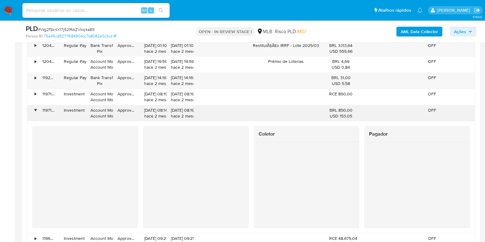
click at [35, 110] on div "•" at bounding box center [36, 110] width 2 height 6
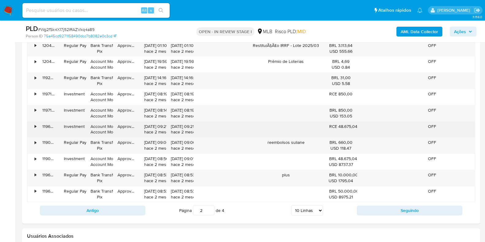
click at [36, 124] on div "•" at bounding box center [32, 129] width 11 height 16
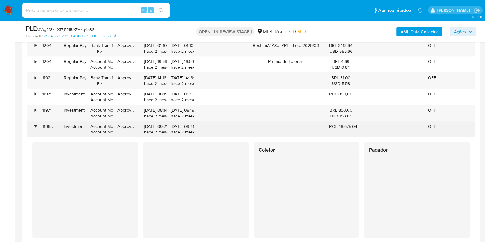
click at [37, 124] on div "•" at bounding box center [32, 129] width 11 height 16
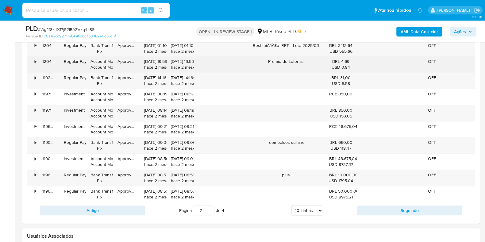
click at [38, 61] on div "120438920856" at bounding box center [48, 64] width 21 height 16
click at [36, 61] on div "•" at bounding box center [36, 62] width 2 height 6
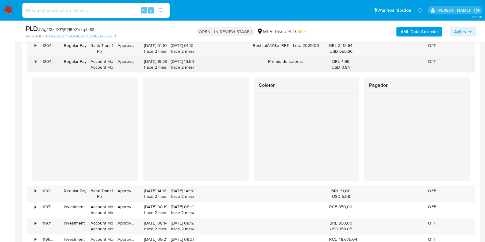
click at [36, 61] on div "•" at bounding box center [36, 62] width 2 height 6
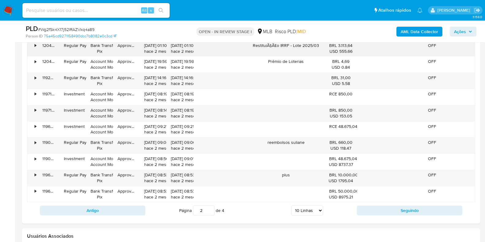
click at [38, 45] on div "120458837384" at bounding box center [48, 48] width 21 height 16
click at [87, 209] on button "Antigo" at bounding box center [93, 211] width 106 height 10
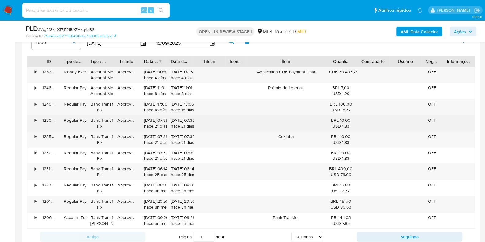
scroll to position [690, 0]
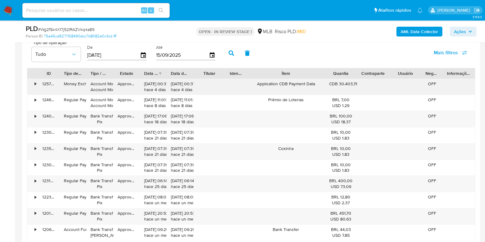
click at [33, 83] on div "•" at bounding box center [32, 87] width 11 height 16
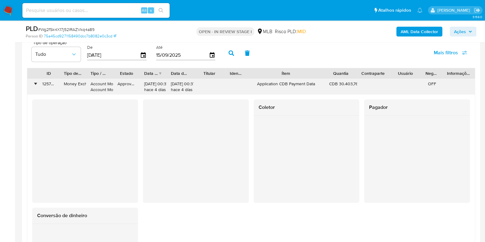
click at [33, 83] on div "•" at bounding box center [32, 87] width 11 height 16
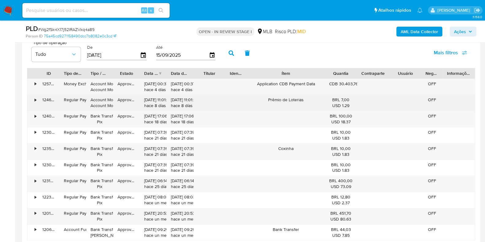
click at [35, 98] on div "•" at bounding box center [36, 100] width 2 height 6
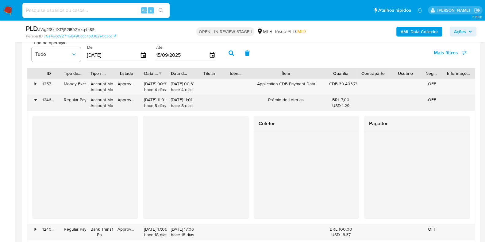
click at [35, 98] on div "•" at bounding box center [36, 100] width 2 height 6
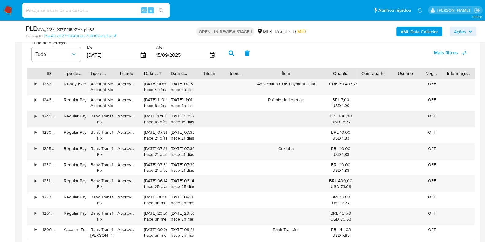
click at [39, 120] on div "124028423860" at bounding box center [48, 119] width 21 height 16
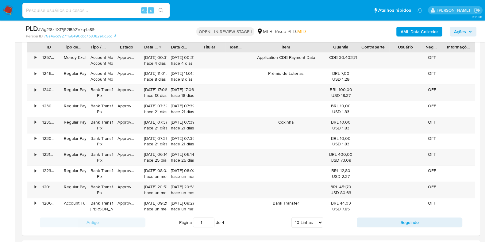
scroll to position [729, 0]
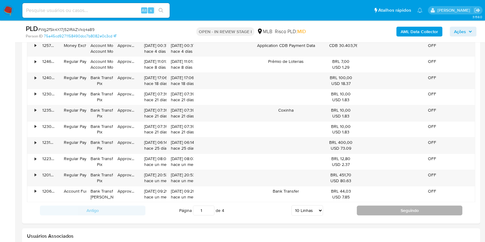
click at [379, 210] on button "Seguindo" at bounding box center [410, 211] width 106 height 10
type input "2"
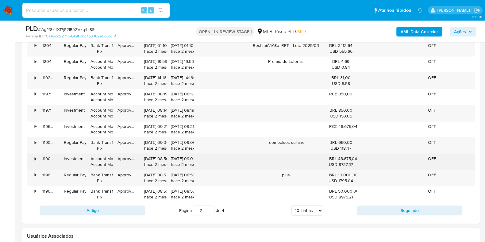
click at [35, 157] on div "•" at bounding box center [36, 159] width 2 height 6
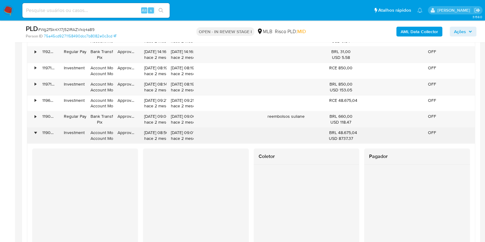
scroll to position [767, 0]
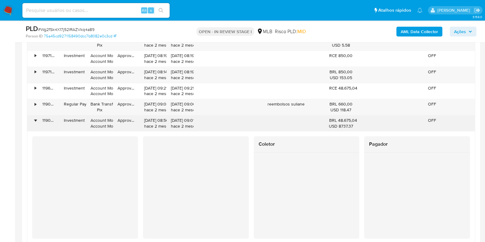
click at [34, 117] on div "•" at bounding box center [32, 123] width 11 height 16
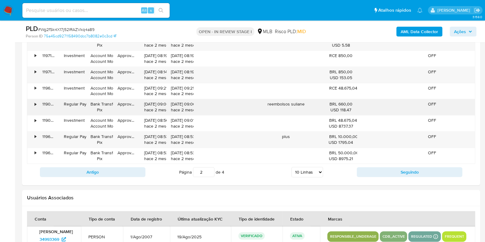
click at [37, 102] on div "•" at bounding box center [32, 107] width 11 height 16
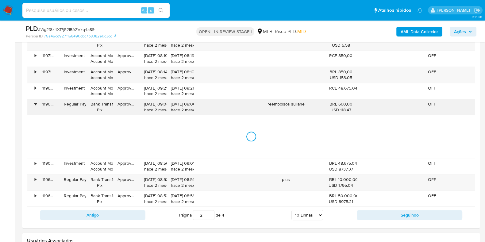
click at [37, 102] on div "•" at bounding box center [32, 107] width 11 height 16
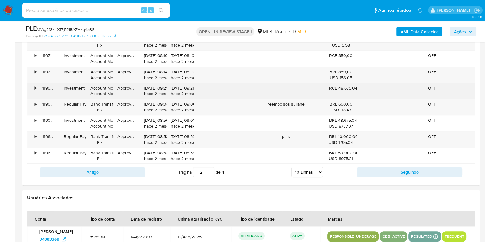
click at [37, 90] on div "•" at bounding box center [32, 91] width 11 height 16
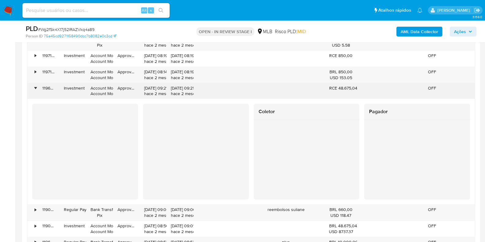
click at [38, 87] on div "119605381708" at bounding box center [48, 91] width 21 height 16
click at [36, 87] on div "•" at bounding box center [36, 88] width 2 height 6
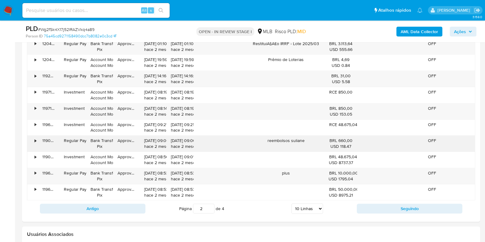
scroll to position [690, 0]
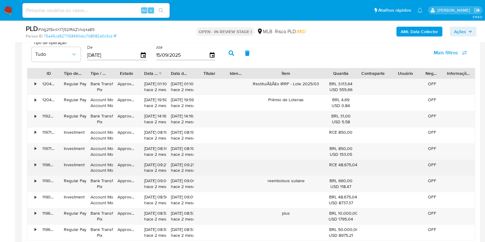
click at [31, 165] on div "•" at bounding box center [32, 168] width 11 height 16
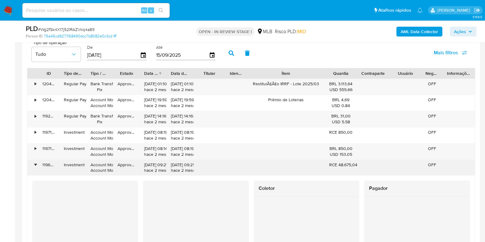
click at [33, 164] on div "•" at bounding box center [32, 168] width 11 height 16
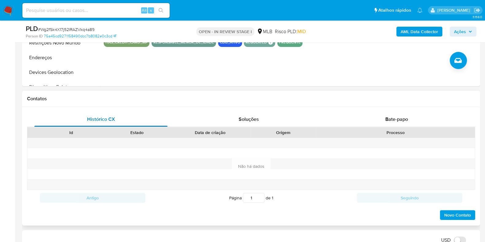
scroll to position [76, 0]
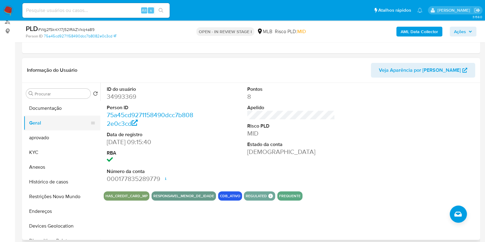
click at [54, 116] on button "Geral" at bounding box center [60, 123] width 72 height 15
click at [46, 151] on button "KYC" at bounding box center [60, 152] width 72 height 15
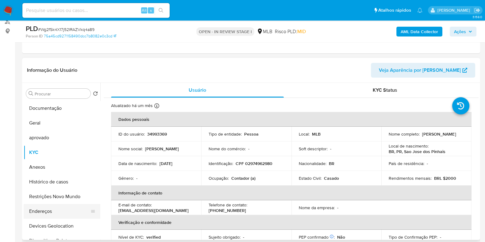
click at [48, 212] on button "Endereços" at bounding box center [60, 211] width 72 height 15
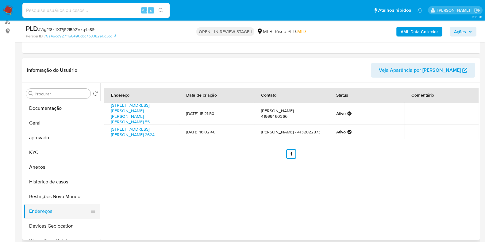
drag, startPoint x: 49, startPoint y: 198, endPoint x: 50, endPoint y: 204, distance: 6.6
click at [49, 198] on button "Restrições Novo Mundo" at bounding box center [62, 196] width 77 height 15
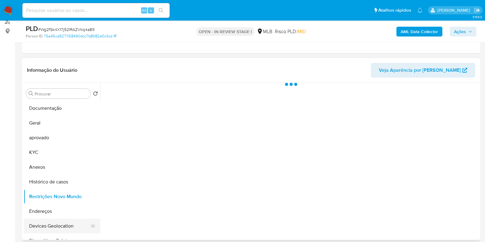
click at [61, 229] on button "Devices Geolocation" at bounding box center [60, 226] width 72 height 15
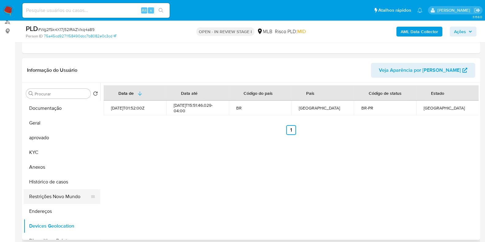
click at [43, 197] on button "Restrições Novo Mundo" at bounding box center [60, 196] width 72 height 15
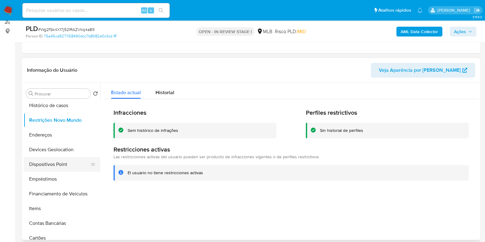
click at [68, 167] on button "Dispositivos Point" at bounding box center [60, 164] width 72 height 15
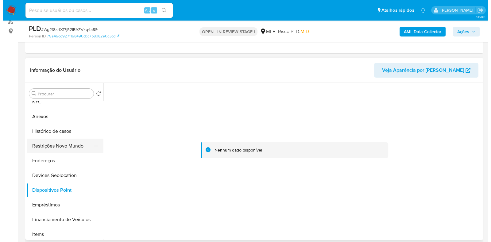
scroll to position [0, 0]
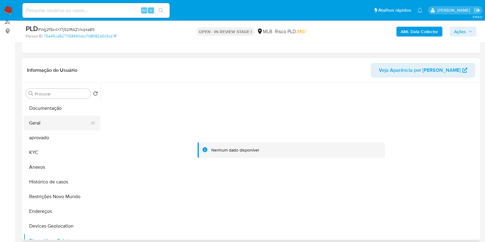
click at [48, 122] on button "Geral" at bounding box center [60, 123] width 72 height 15
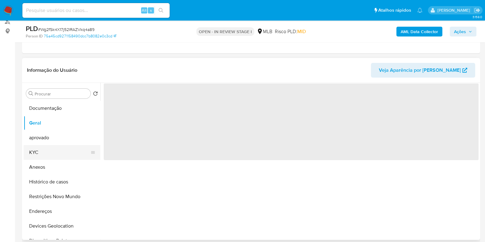
click at [56, 151] on button "KYC" at bounding box center [60, 152] width 72 height 15
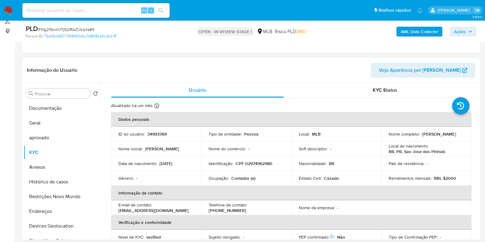
click at [396, 30] on div "AML Data Collector Ações" at bounding box center [402, 31] width 148 height 14
click at [411, 33] on b "AML Data Collector" at bounding box center [419, 32] width 37 height 10
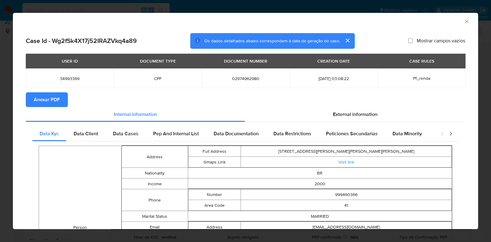
click at [47, 94] on span "Anexar PDF" at bounding box center [47, 99] width 26 height 13
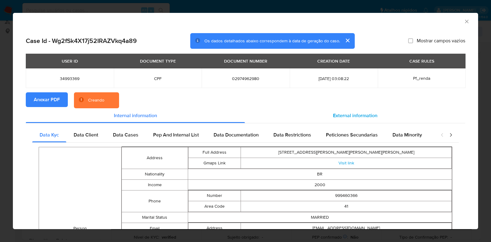
click at [354, 115] on span "External information" at bounding box center [355, 115] width 44 height 7
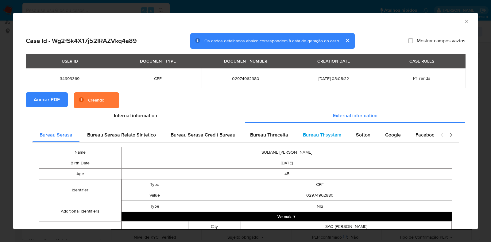
click at [330, 136] on span "Bureau Thsystem" at bounding box center [322, 134] width 38 height 7
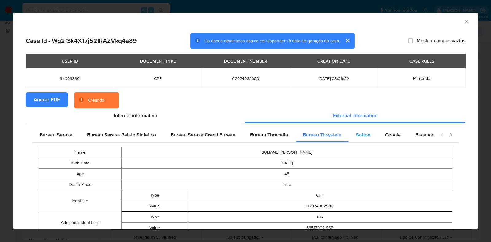
click at [356, 135] on span "Softon" at bounding box center [363, 134] width 14 height 7
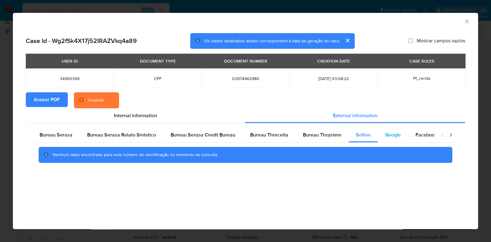
click at [388, 138] on div "Google" at bounding box center [393, 135] width 30 height 15
click at [336, 137] on span "Bureau Thsystem" at bounding box center [322, 134] width 38 height 7
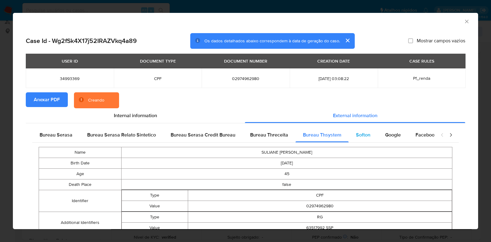
click at [356, 137] on span "Softon" at bounding box center [363, 134] width 14 height 7
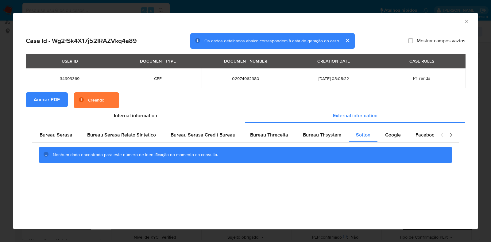
click at [469, 22] on icon "Fechar a janela" at bounding box center [466, 21] width 6 height 6
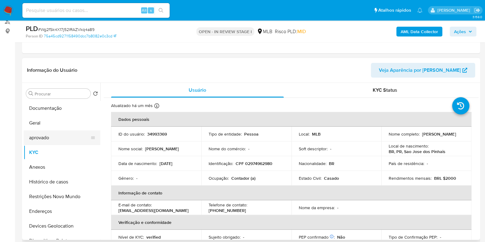
click at [40, 137] on button "aprovado" at bounding box center [60, 137] width 72 height 15
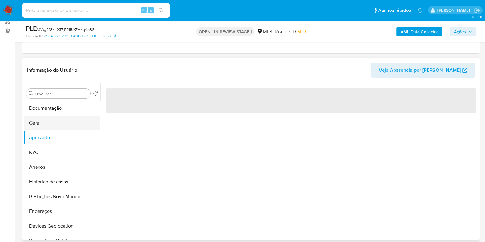
click at [41, 126] on button "Geral" at bounding box center [60, 123] width 72 height 15
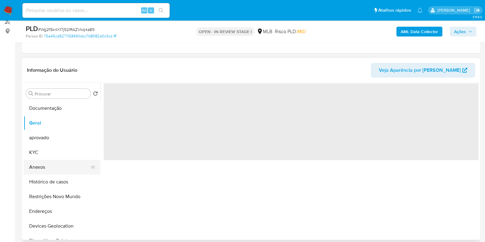
click at [49, 162] on button "Anexos" at bounding box center [60, 167] width 72 height 15
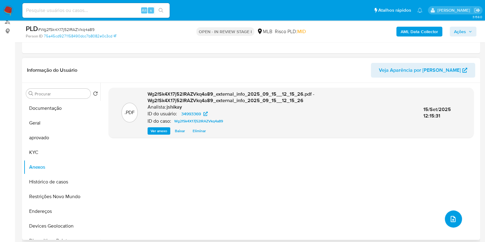
click at [452, 221] on icon "upload-file" at bounding box center [452, 218] width 7 height 7
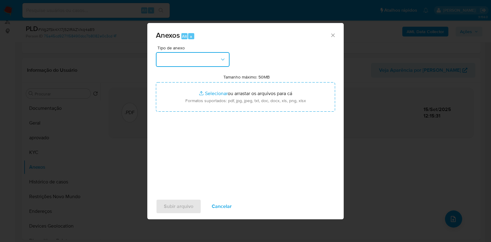
click at [186, 60] on button "button" at bounding box center [193, 59] width 74 height 15
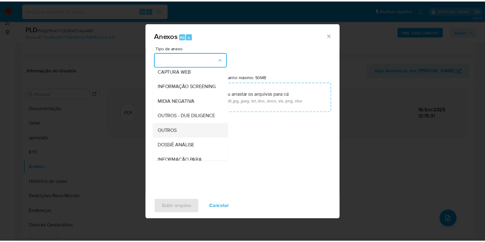
scroll to position [76, 0]
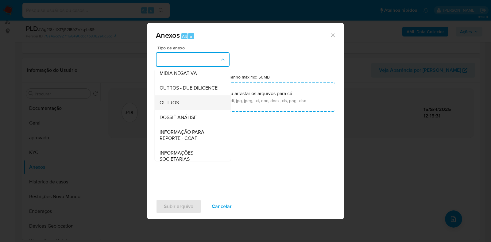
click at [178, 106] on span "OUTROS" at bounding box center [169, 103] width 19 height 6
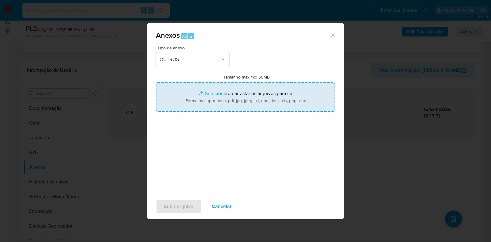
click at [206, 100] on input "Tamanho máximo: 50MB Selecionar arquivos" at bounding box center [245, 96] width 179 height 29
type input "C:\fakepath\Mulan 34993369_2025_09_15_09_53_37 - Resumen TX.pdf"
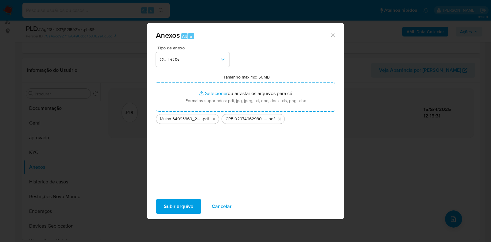
drag, startPoint x: 206, startPoint y: 100, endPoint x: 183, endPoint y: 208, distance: 109.7
click at [183, 208] on span "Subir arquivo" at bounding box center [178, 206] width 29 height 13
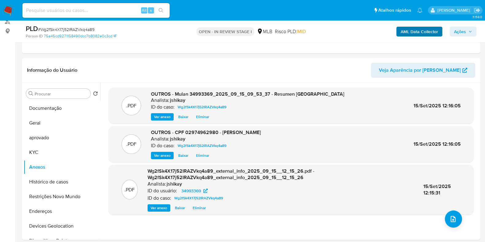
drag, startPoint x: 463, startPoint y: 30, endPoint x: 440, endPoint y: 36, distance: 24.3
click at [463, 30] on span "Ações" at bounding box center [460, 32] width 12 height 10
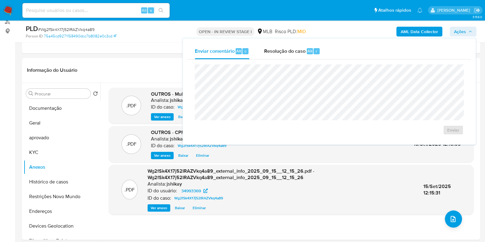
drag, startPoint x: 290, startPoint y: 51, endPoint x: 283, endPoint y: 60, distance: 11.5
click at [290, 51] on span "Resolução do caso" at bounding box center [284, 50] width 41 height 7
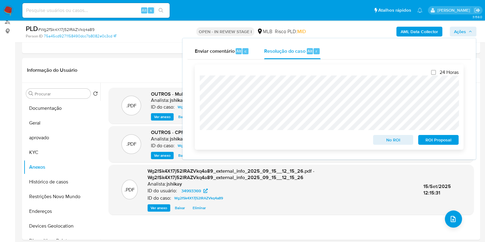
click at [395, 142] on span "No ROI" at bounding box center [393, 140] width 32 height 9
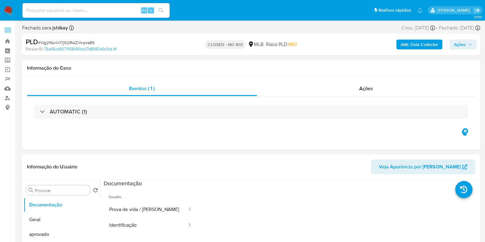
select select "10"
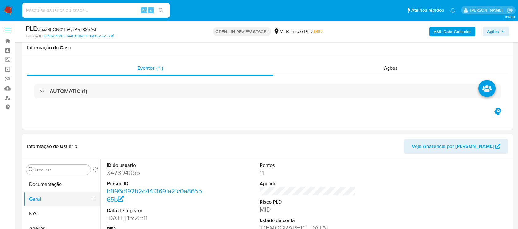
scroll to position [77, 0]
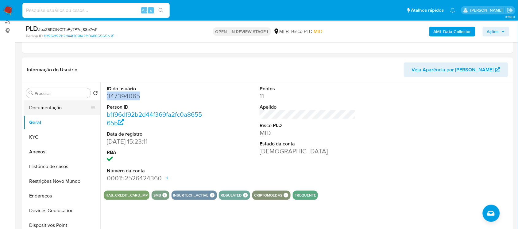
click at [54, 110] on button "Documentação" at bounding box center [60, 108] width 72 height 15
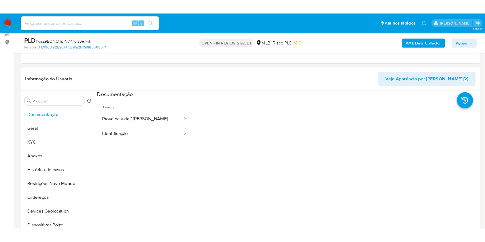
scroll to position [76, 0]
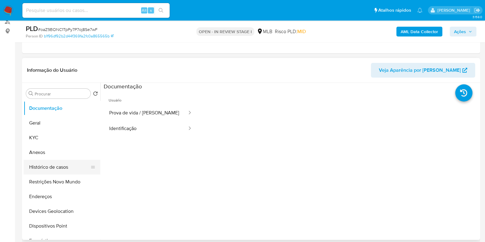
click at [68, 169] on button "Histórico de casos" at bounding box center [60, 167] width 72 height 15
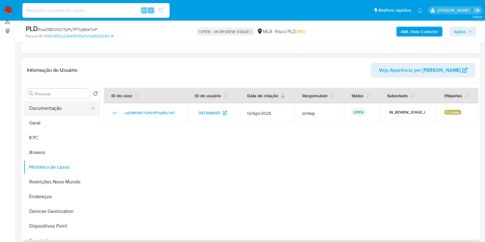
click at [65, 103] on button "Documentação" at bounding box center [60, 108] width 72 height 15
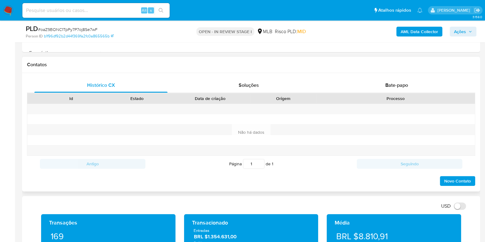
scroll to position [268, 0]
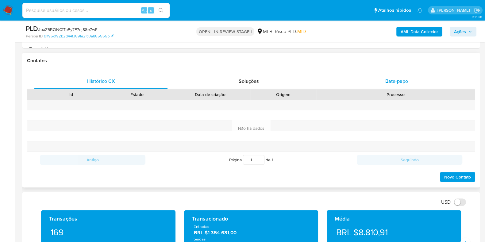
click at [426, 74] on div "Bate-papo" at bounding box center [396, 81] width 133 height 15
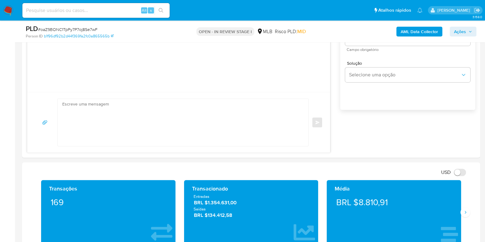
scroll to position [345, 0]
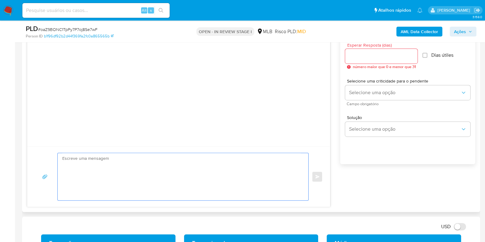
click at [130, 167] on textarea at bounding box center [181, 176] width 238 height 47
paste textarea "Olá, Estamos realizando uma verificação adicional de segurança em contas de usu…"
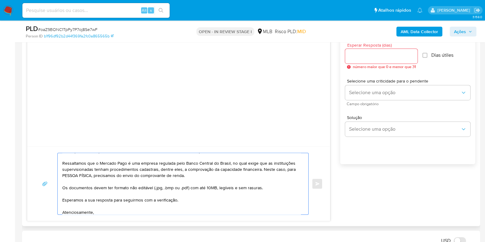
scroll to position [0, 0]
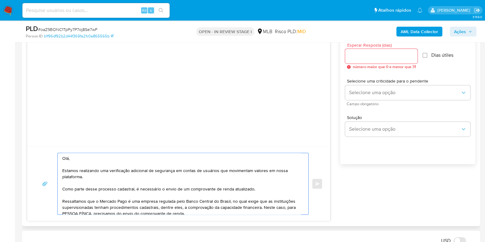
type textarea "Olá, Estamos realizando uma verificação adicional de segurança em contas de usu…"
click at [379, 56] on input "Esperar Resposta (dias)" at bounding box center [381, 56] width 72 height 8
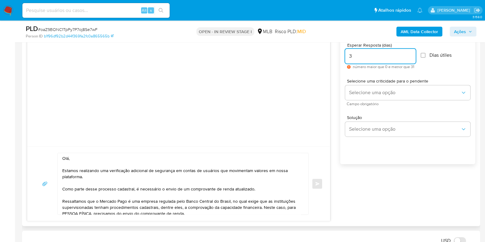
type input "3"
click at [432, 54] on span "Dias útiles" at bounding box center [440, 55] width 22 height 6
click at [421, 53] on input "Dias útiles" at bounding box center [423, 55] width 5 height 5
checkbox input "true"
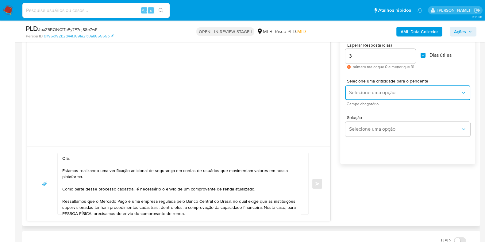
click at [397, 94] on span "Selecione uma opção" at bounding box center [405, 93] width 112 height 6
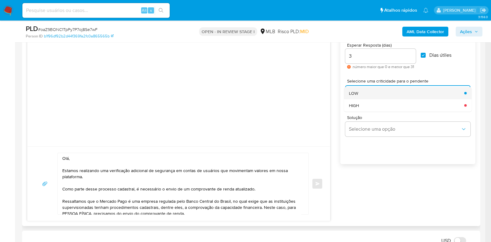
click at [376, 90] on div "LOW" at bounding box center [405, 93] width 112 height 12
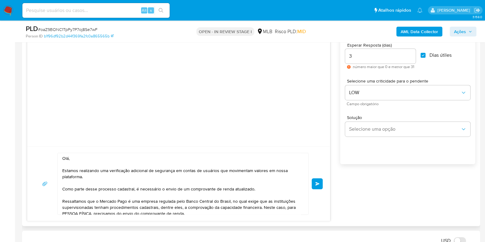
click at [317, 183] on span "common.send" at bounding box center [317, 184] width 4 height 4
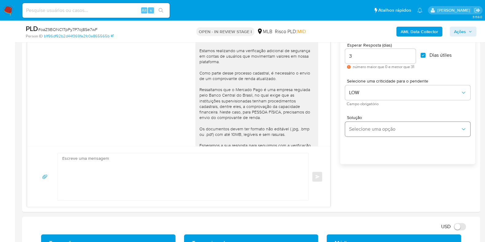
scroll to position [49, 0]
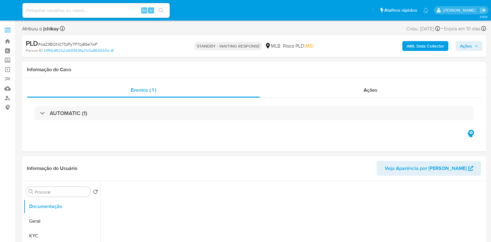
select select "10"
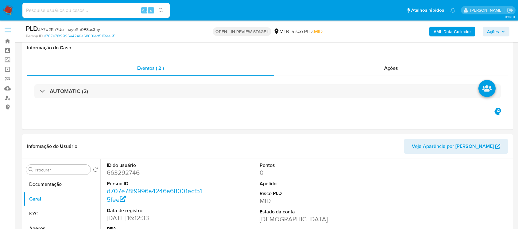
click at [59, 177] on button "Documentação" at bounding box center [62, 184] width 77 height 15
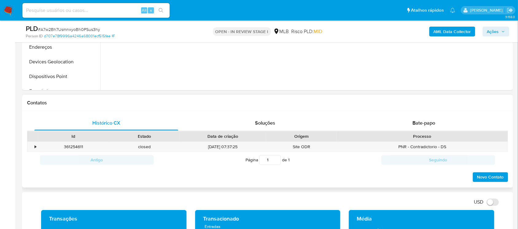
scroll to position [230, 0]
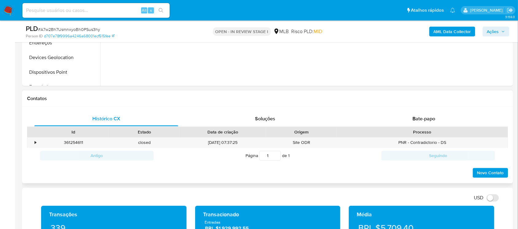
click at [393, 110] on div "Histórico CX Soluções Bate-papo Id Estado Data de criação Origem Processo • 361…" at bounding box center [267, 145] width 491 height 77
click at [396, 116] on div "Bate-papo" at bounding box center [424, 119] width 144 height 15
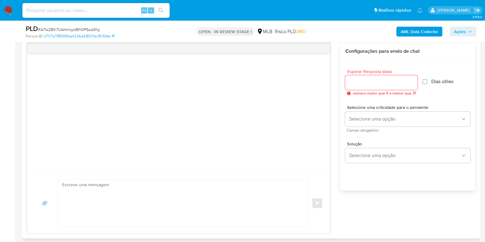
scroll to position [306, 0]
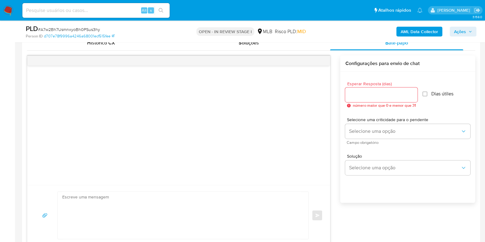
click at [143, 193] on textarea at bounding box center [181, 215] width 238 height 47
paste textarea "Olá, Estamos realizando uma verificação adicional de segurança em contas de usu…"
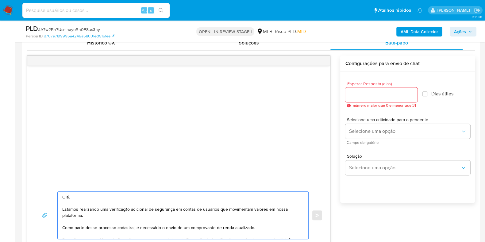
scroll to position [317, 0]
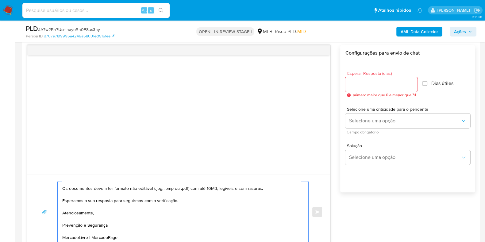
type textarea "Olá, Estamos realizando uma verificação adicional de segurança em contas de usu…"
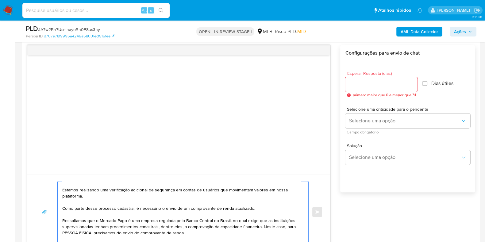
scroll to position [0, 0]
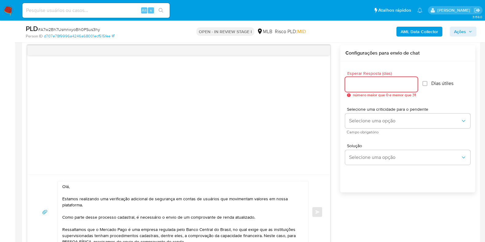
click at [398, 87] on input "Esperar Resposta (dias)" at bounding box center [381, 84] width 72 height 8
click at [274, 105] on div at bounding box center [178, 114] width 303 height 119
click at [398, 80] on input "Esperar Resposta (dias)" at bounding box center [381, 84] width 72 height 8
type input "3"
click at [425, 84] on input "Dias útiles" at bounding box center [423, 83] width 5 height 5
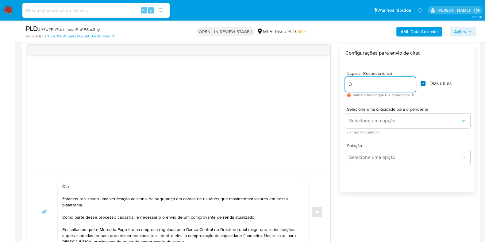
checkbox input "true"
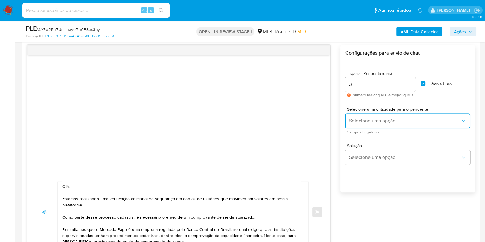
click at [377, 118] on span "Selecione uma opção" at bounding box center [405, 121] width 112 height 6
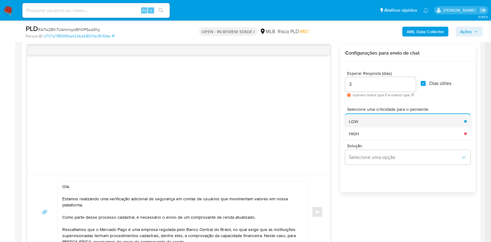
click at [368, 117] on div "LOW" at bounding box center [405, 121] width 112 height 12
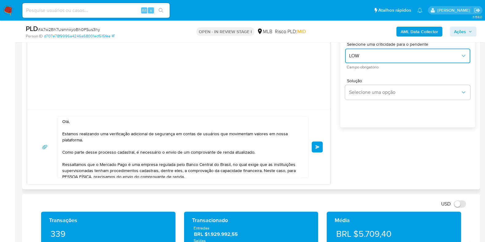
scroll to position [394, 0]
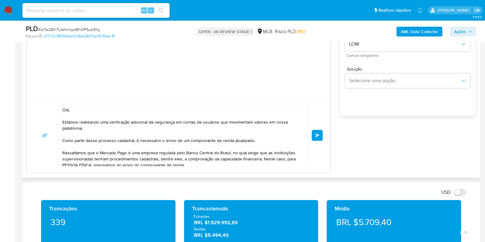
click at [319, 136] on span "common.send" at bounding box center [317, 135] width 4 height 4
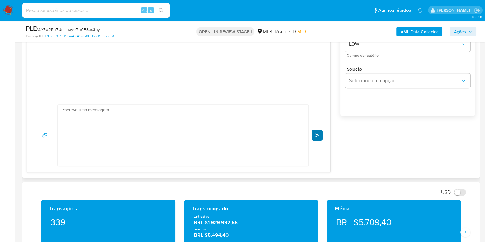
scroll to position [49, 0]
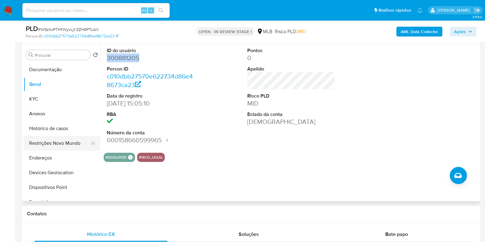
scroll to position [115, 0]
click at [53, 127] on button "Histórico de casos" at bounding box center [60, 128] width 72 height 15
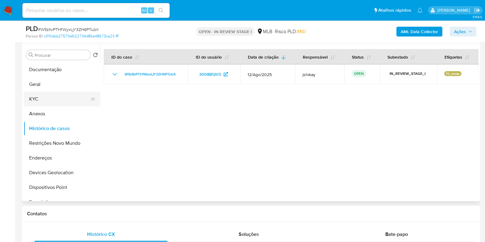
click at [48, 100] on button "KYC" at bounding box center [60, 99] width 72 height 15
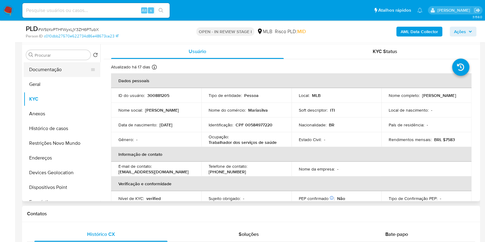
click at [56, 75] on button "Documentação" at bounding box center [60, 69] width 72 height 15
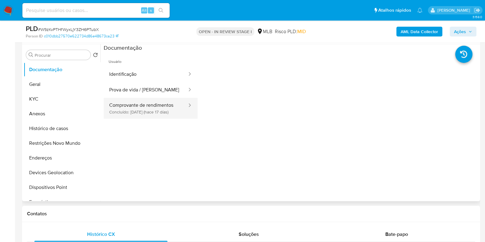
click at [154, 116] on button "Comprovante de rendimentos Concluído: [DATE] (hace 17 días)" at bounding box center [146, 108] width 84 height 21
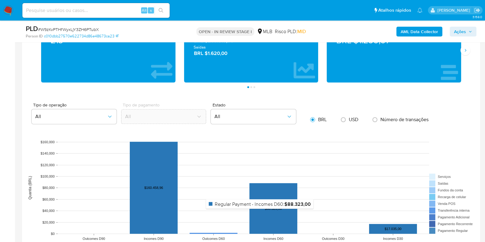
scroll to position [613, 0]
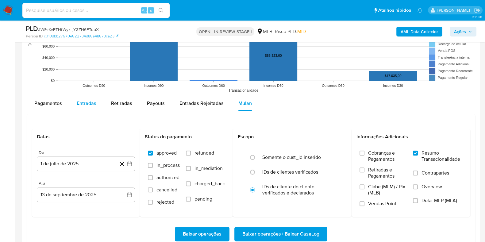
click at [83, 104] on span "Entradas" at bounding box center [87, 103] width 20 height 7
select select "10"
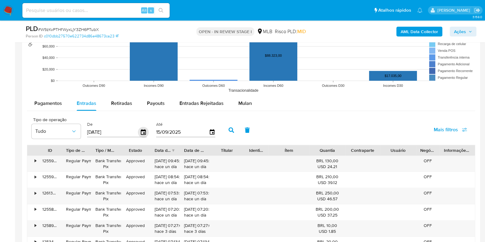
click at [144, 129] on icon "button" at bounding box center [143, 132] width 11 height 11
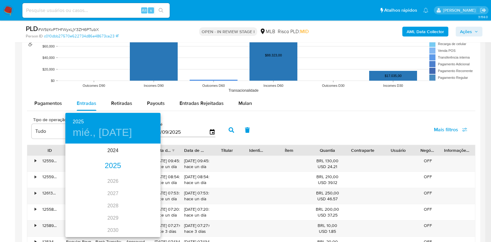
click at [107, 165] on div "2025" at bounding box center [112, 166] width 95 height 12
click at [138, 179] on div "jun." at bounding box center [145, 178] width 32 height 23
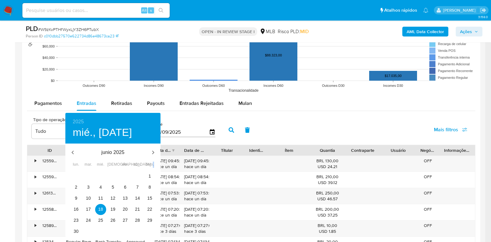
click at [138, 179] on div "31" at bounding box center [137, 176] width 12 height 11
click at [146, 177] on span "1" at bounding box center [149, 176] width 11 height 6
type input "[DATE]"
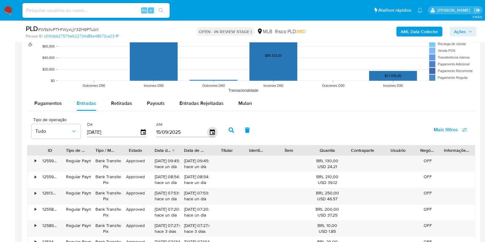
click at [212, 131] on icon "button" at bounding box center [212, 132] width 11 height 11
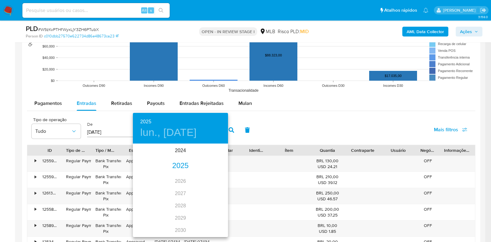
click at [180, 165] on div "2025" at bounding box center [180, 166] width 95 height 12
click at [210, 182] on div "jun." at bounding box center [212, 178] width 32 height 23
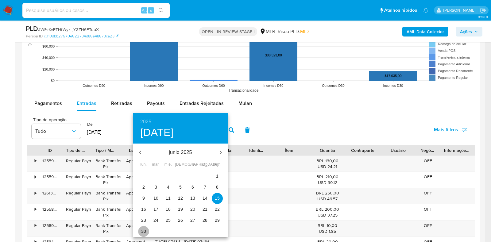
click at [147, 231] on span "30" at bounding box center [143, 231] width 11 height 6
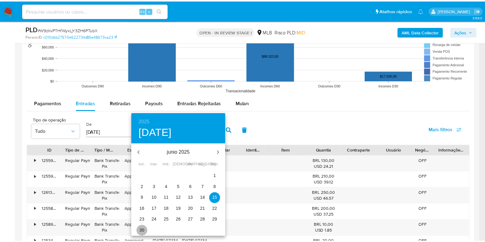
type input "[DATE]"
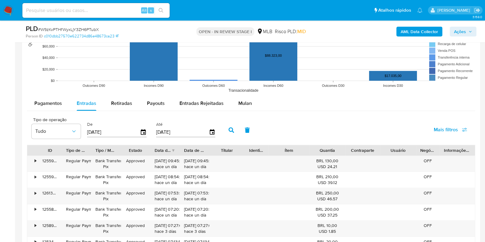
click at [229, 128] on icon "button" at bounding box center [232, 130] width 6 height 6
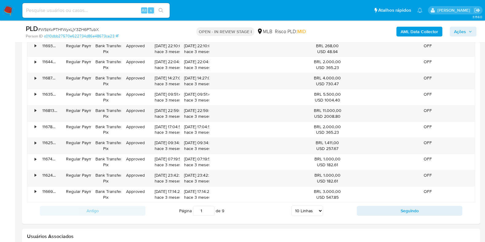
scroll to position [729, 0]
click at [36, 77] on div "•" at bounding box center [36, 78] width 2 height 6
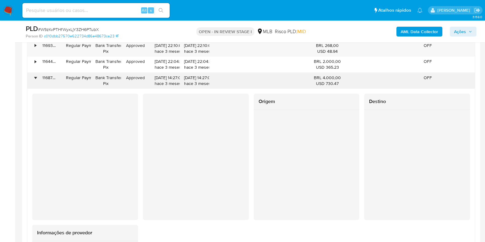
click at [35, 77] on div "•" at bounding box center [36, 78] width 2 height 6
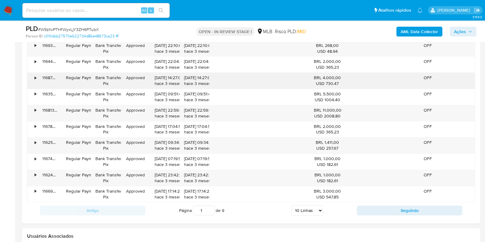
click at [33, 88] on div "•" at bounding box center [32, 81] width 11 height 16
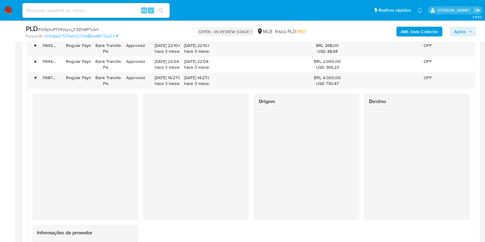
click at [33, 89] on div "Origem Destino Informações de provedor" at bounding box center [251, 212] width 448 height 246
click at [36, 81] on div "•" at bounding box center [32, 81] width 11 height 16
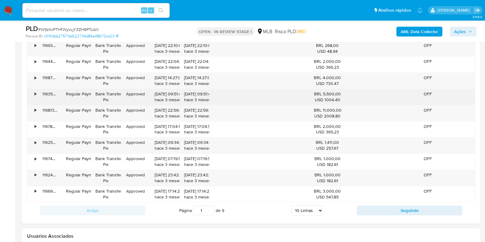
click at [35, 94] on div "•" at bounding box center [36, 94] width 2 height 6
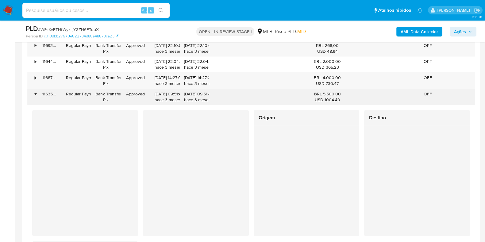
click at [35, 94] on div "•" at bounding box center [36, 94] width 2 height 6
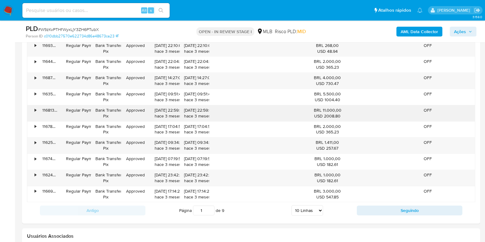
click at [34, 116] on div "•" at bounding box center [32, 113] width 11 height 16
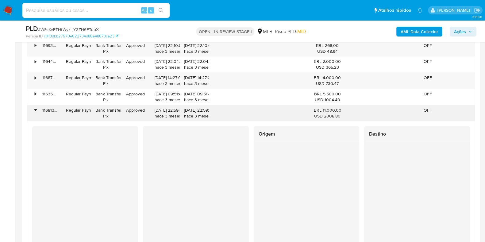
click at [34, 116] on div "•" at bounding box center [32, 113] width 11 height 16
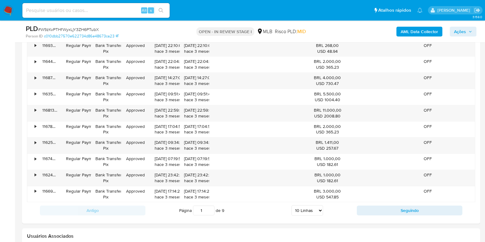
click at [402, 215] on div "Antigo Página 1 de 9 5 Linhas 10 Linhas 20 Linhas 25 Linhas 50 Linhas 100 Linha…" at bounding box center [251, 210] width 448 height 17
click at [402, 213] on button "Seguindo" at bounding box center [410, 211] width 106 height 10
type input "2"
click at [33, 79] on div "•" at bounding box center [32, 81] width 11 height 16
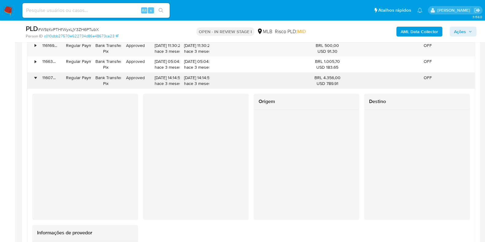
click at [33, 79] on div "•" at bounding box center [32, 81] width 11 height 16
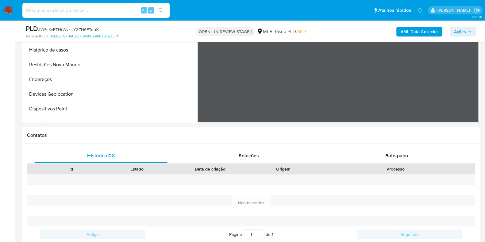
scroll to position [153, 0]
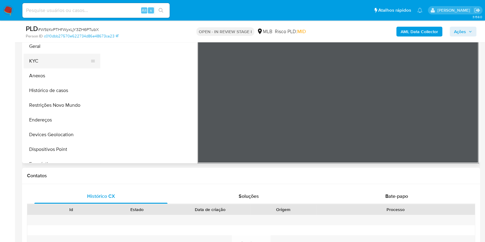
click at [54, 60] on button "KYC" at bounding box center [60, 61] width 72 height 15
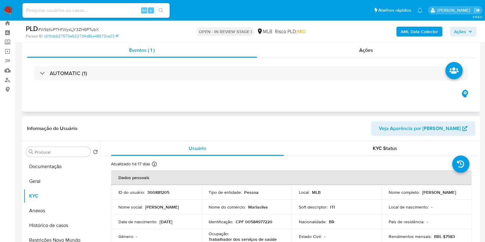
scroll to position [0, 0]
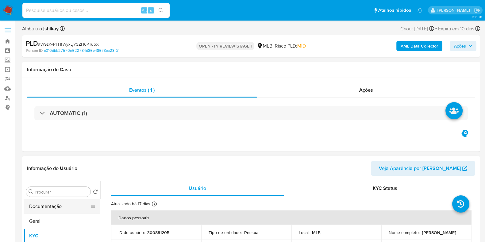
drag, startPoint x: 44, startPoint y: 204, endPoint x: 84, endPoint y: 155, distance: 63.5
click at [44, 204] on button "Documentação" at bounding box center [62, 206] width 77 height 15
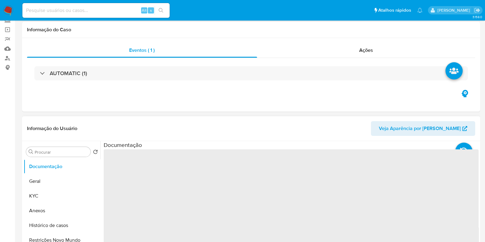
scroll to position [76, 0]
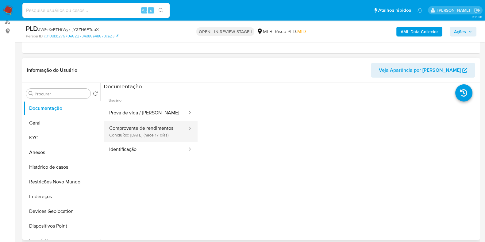
click at [141, 134] on button "Comprovante de rendimentos Concluído: [DATE] (hace 17 días)" at bounding box center [146, 131] width 84 height 21
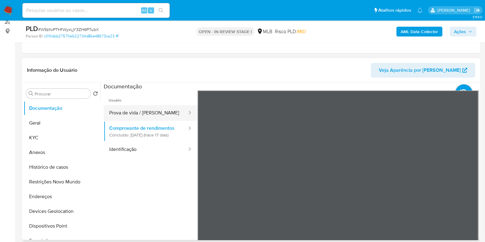
click at [159, 116] on button "Prova de vida / [PERSON_NAME]" at bounding box center [146, 113] width 84 height 16
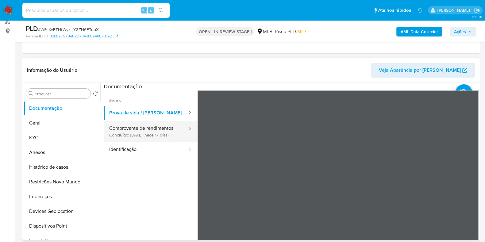
click at [140, 128] on button "Comprovante de rendimentos Concluído: [DATE] (hace 17 días)" at bounding box center [146, 131] width 84 height 21
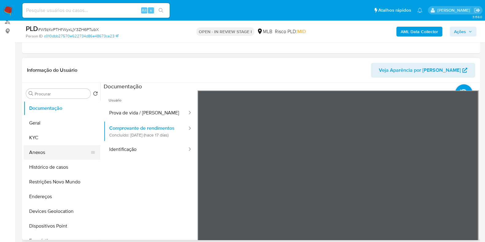
click at [45, 153] on button "Anexos" at bounding box center [60, 152] width 72 height 15
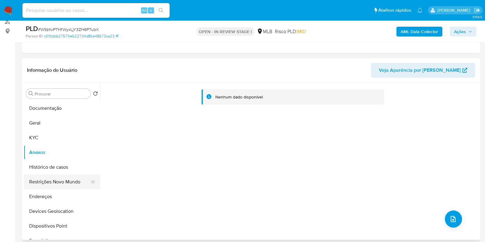
click at [49, 182] on button "Restrições Novo Mundo" at bounding box center [60, 182] width 72 height 15
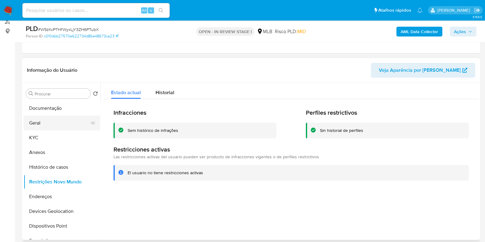
click at [49, 123] on button "Geral" at bounding box center [60, 123] width 72 height 15
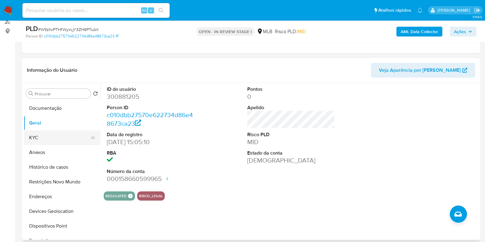
click at [34, 136] on button "KYC" at bounding box center [60, 137] width 72 height 15
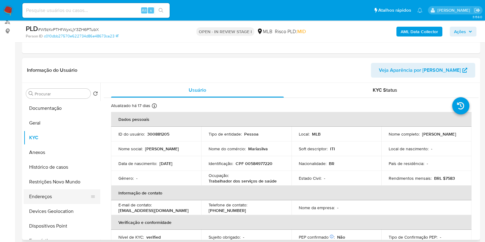
click at [54, 194] on button "Endereços" at bounding box center [60, 196] width 72 height 15
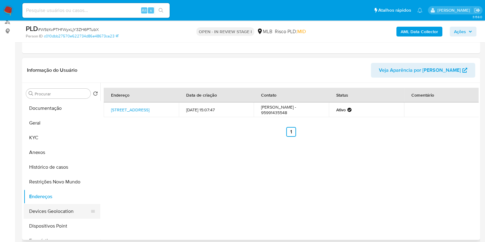
click at [68, 206] on button "Devices Geolocation" at bounding box center [60, 211] width 72 height 15
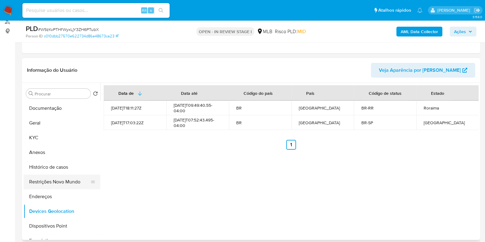
click at [47, 181] on button "Restrições Novo Mundo" at bounding box center [60, 182] width 72 height 15
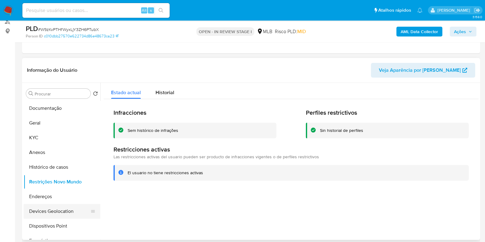
drag, startPoint x: 66, startPoint y: 223, endPoint x: 98, endPoint y: 214, distance: 33.3
click at [66, 224] on button "Dispositivos Point" at bounding box center [62, 226] width 77 height 15
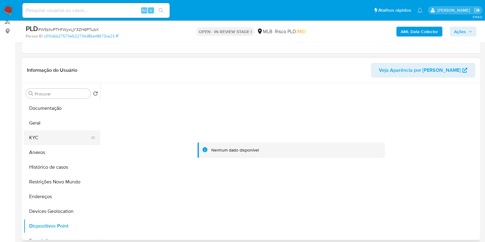
click at [54, 143] on button "KYC" at bounding box center [60, 137] width 72 height 15
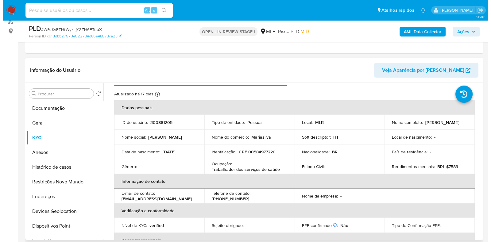
scroll to position [0, 0]
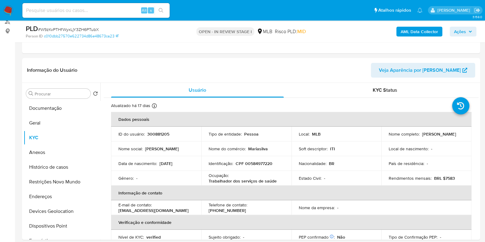
click at [410, 29] on b "AML Data Collector" at bounding box center [419, 32] width 37 height 10
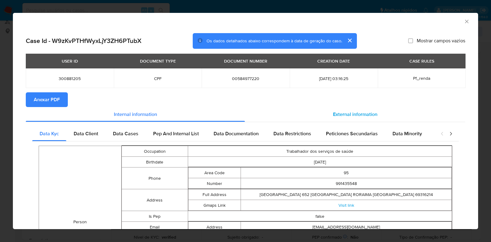
click at [352, 110] on div "External information" at bounding box center [355, 114] width 220 height 15
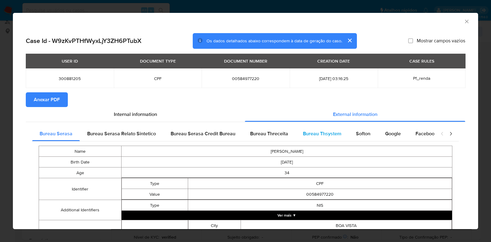
click at [340, 135] on div "Bureau Thsystem" at bounding box center [321, 133] width 53 height 15
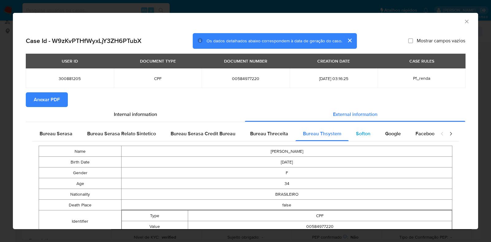
click at [357, 131] on span "Softon" at bounding box center [363, 133] width 14 height 7
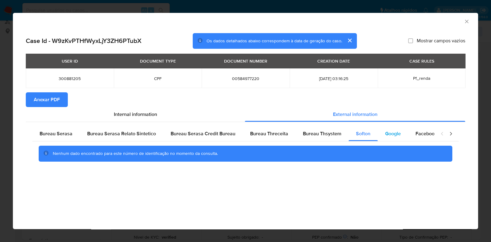
click at [384, 129] on div "Google" at bounding box center [393, 133] width 30 height 15
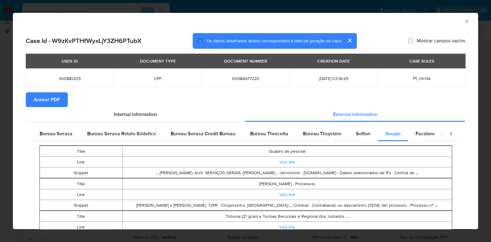
click at [63, 98] on button "Anexar PDF" at bounding box center [47, 99] width 42 height 15
click at [463, 18] on icon "Fechar a janela" at bounding box center [466, 21] width 6 height 6
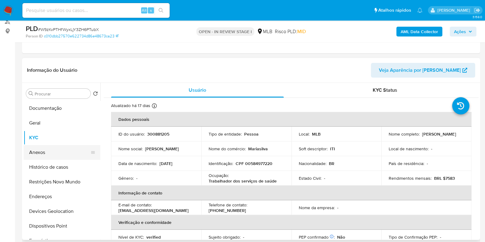
click at [42, 148] on button "Anexos" at bounding box center [60, 152] width 72 height 15
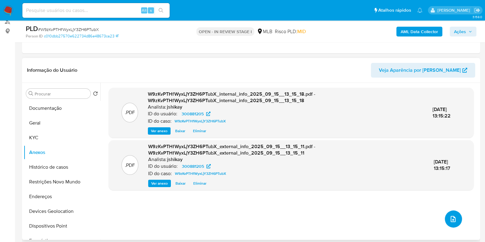
click at [450, 217] on icon "upload-file" at bounding box center [452, 218] width 7 height 7
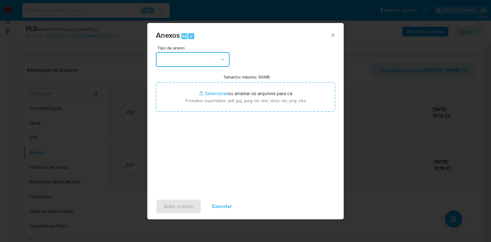
click at [202, 53] on button "button" at bounding box center [193, 59] width 74 height 15
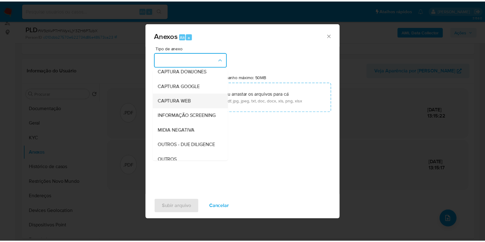
scroll to position [76, 0]
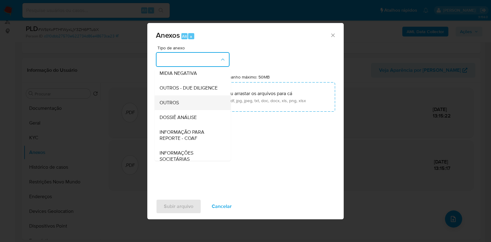
click at [175, 106] on span "OUTROS" at bounding box center [169, 103] width 19 height 6
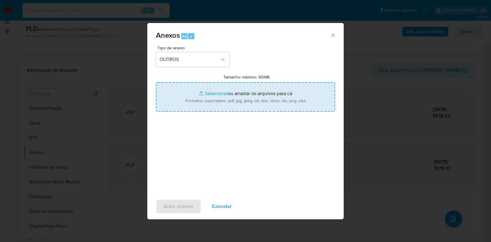
click at [207, 95] on input "Tamanho máximo: 50MB Selecionar arquivos" at bounding box center [245, 96] width 179 height 29
type input "C:\fakepath\Mulan 300881205_2025_09_15_09_53_47 - Resumen [GEOGRAPHIC_DATA]pdf"
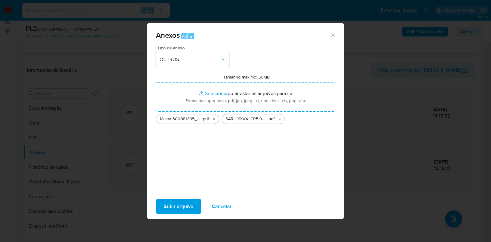
click at [177, 203] on span "Subir arquivo" at bounding box center [178, 206] width 29 height 13
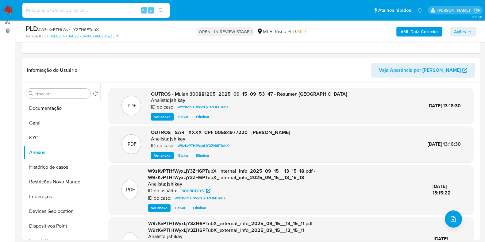
click at [466, 28] on span "Ações" at bounding box center [463, 31] width 18 height 9
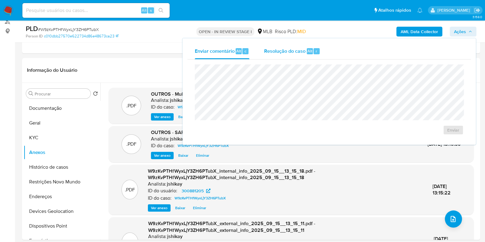
click at [303, 47] on span "Resolução do caso" at bounding box center [284, 50] width 41 height 7
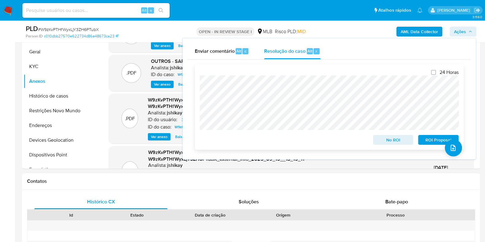
scroll to position [153, 0]
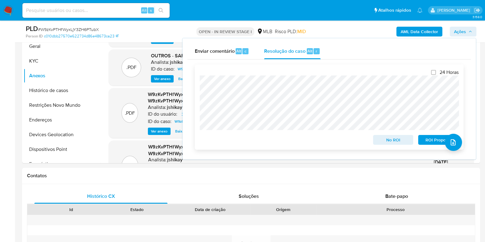
click at [430, 140] on span "ROI Proposal" at bounding box center [438, 140] width 32 height 9
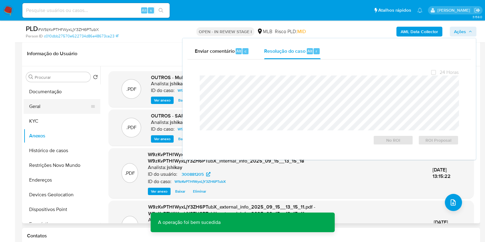
scroll to position [0, 0]
